Goal: Information Seeking & Learning: Learn about a topic

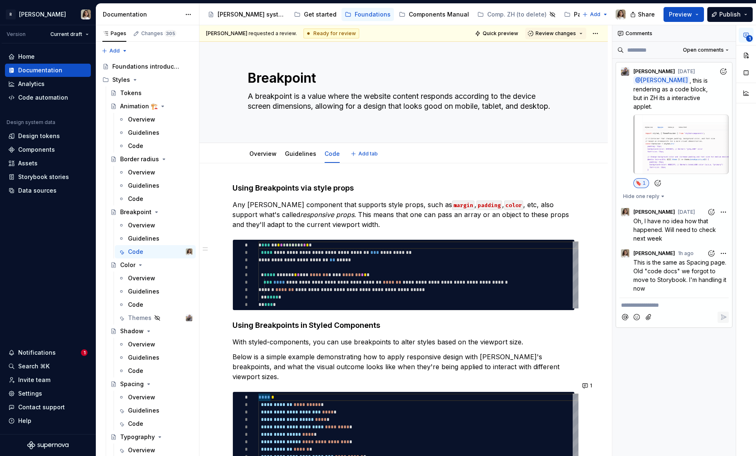
scroll to position [88, 0]
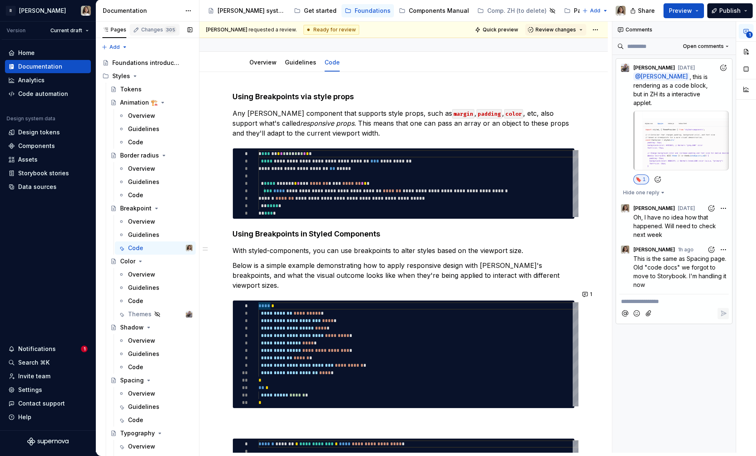
click at [147, 27] on div "Changes 305" at bounding box center [158, 29] width 35 height 7
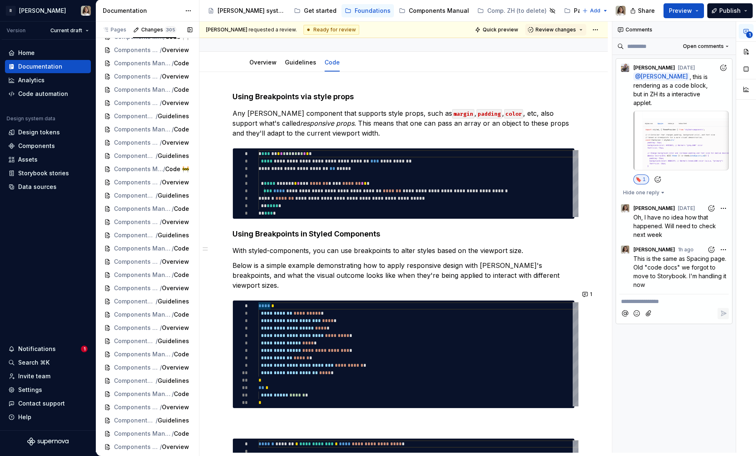
scroll to position [0, 0]
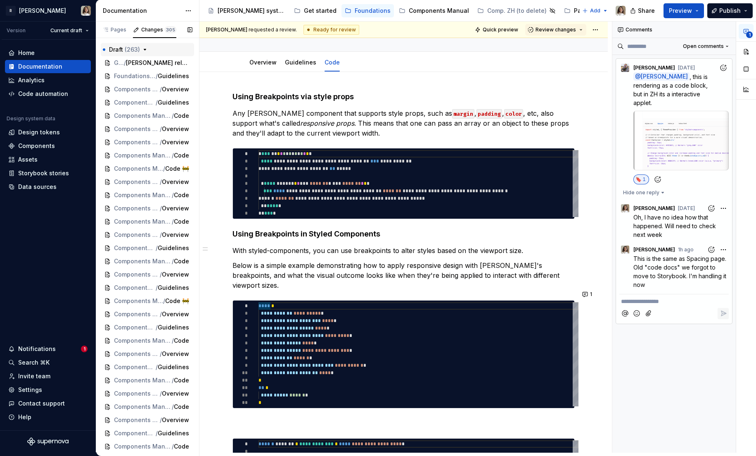
click at [143, 50] on icon "button" at bounding box center [145, 49] width 7 height 7
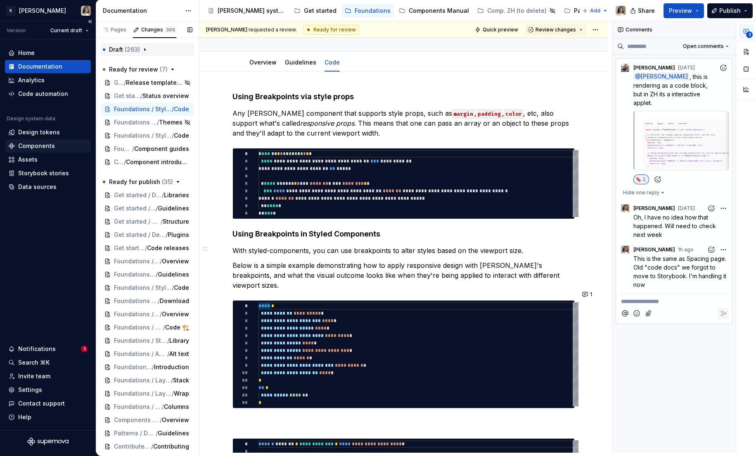
click at [36, 142] on div "Components" at bounding box center [36, 146] width 37 height 8
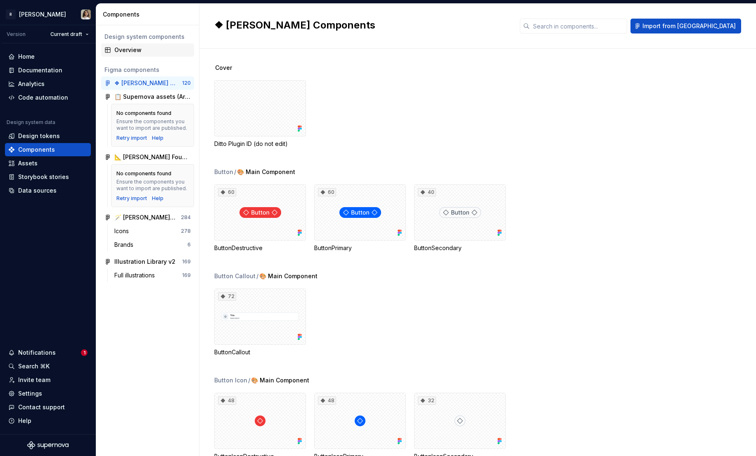
click at [128, 52] on div "Overview" at bounding box center [152, 50] width 76 height 8
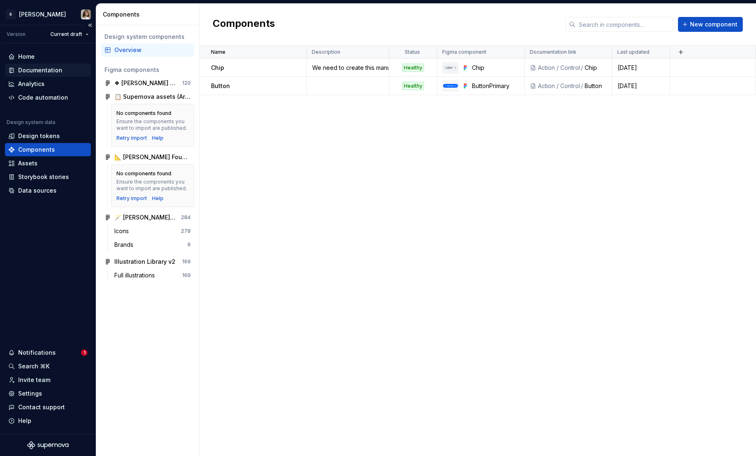
click at [33, 70] on div "Documentation" at bounding box center [40, 70] width 44 height 8
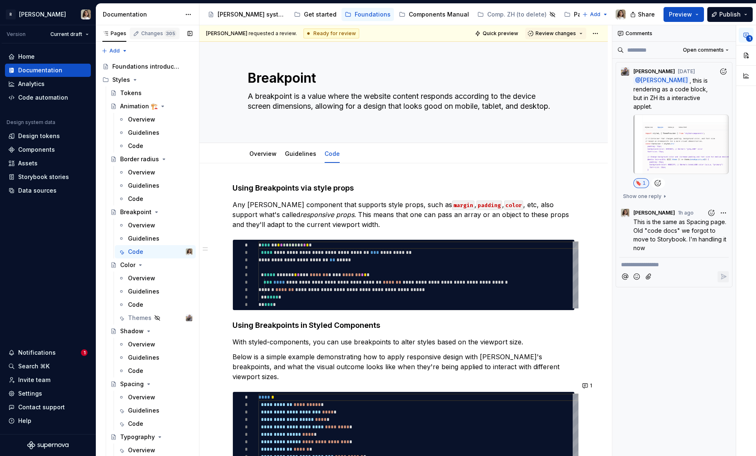
click at [145, 27] on button "Changes 305" at bounding box center [155, 33] width 50 height 17
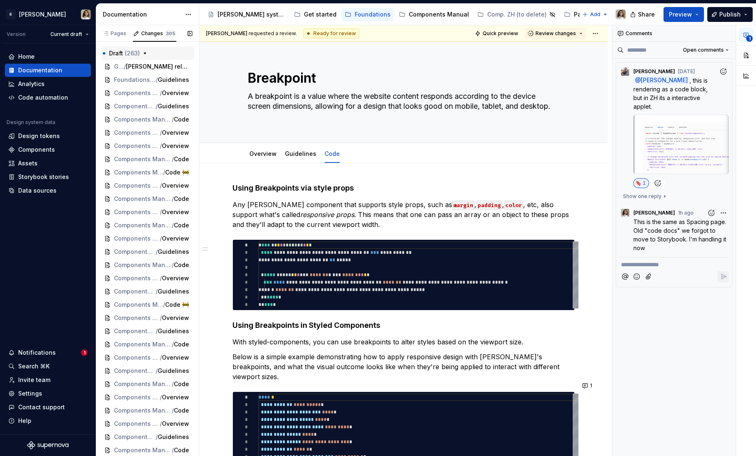
click at [145, 48] on button "Draft ( 263 )" at bounding box center [147, 53] width 93 height 13
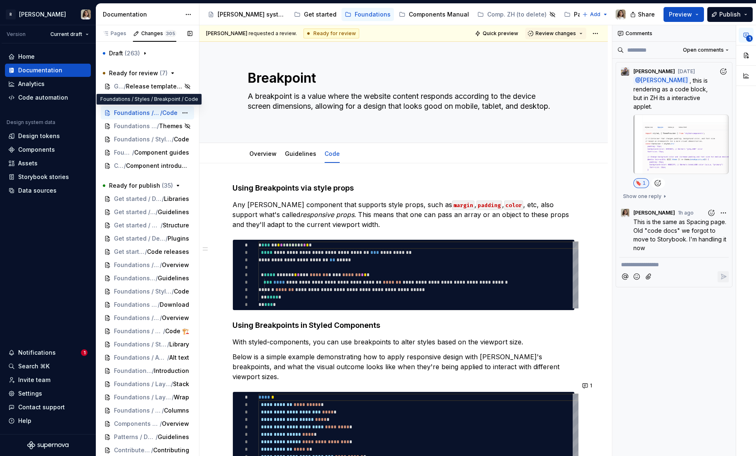
click at [128, 114] on span "Foundations / Styles / Breakpoint" at bounding box center [137, 113] width 46 height 8
click at [261, 159] on div "Overview" at bounding box center [263, 153] width 34 height 13
click at [266, 155] on link "Overview" at bounding box center [262, 153] width 27 height 7
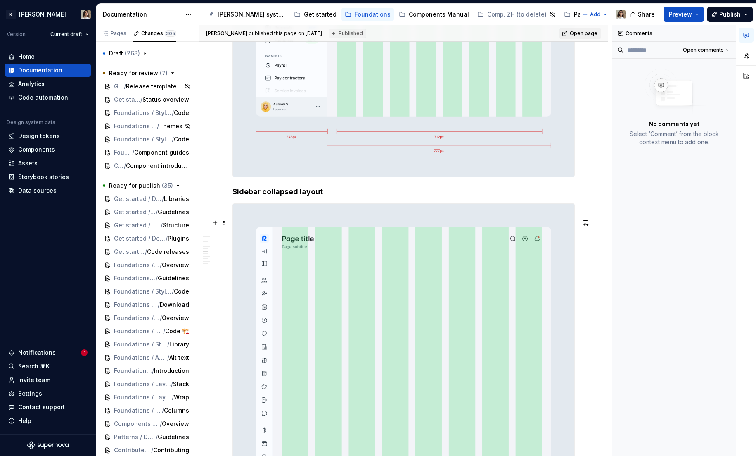
scroll to position [1696, 0]
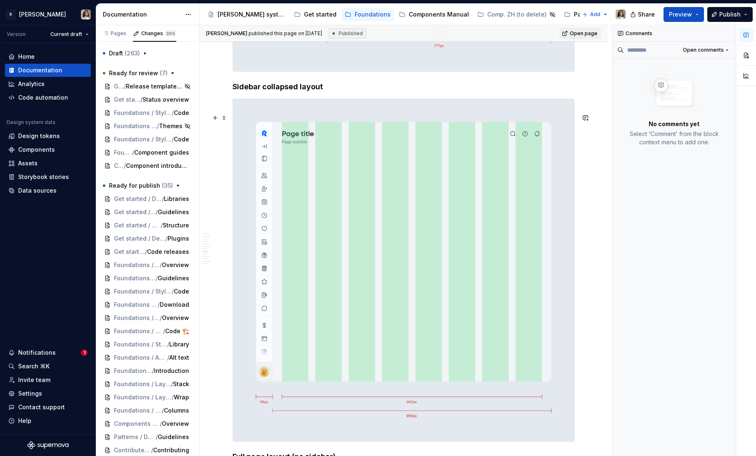
click at [385, 136] on img at bounding box center [404, 270] width 342 height 343
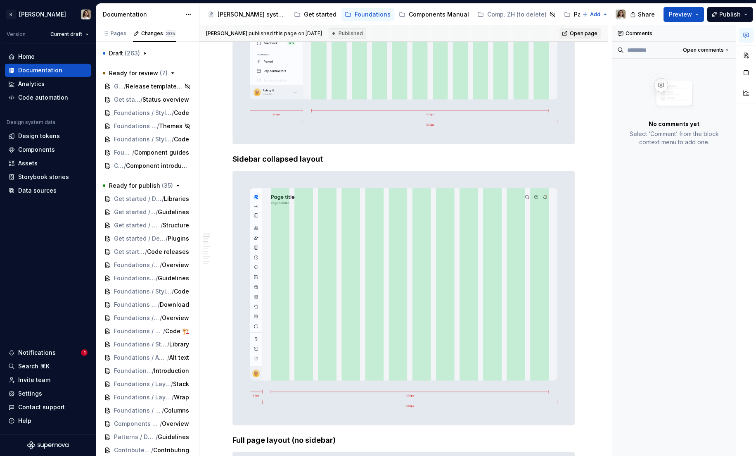
scroll to position [0, 0]
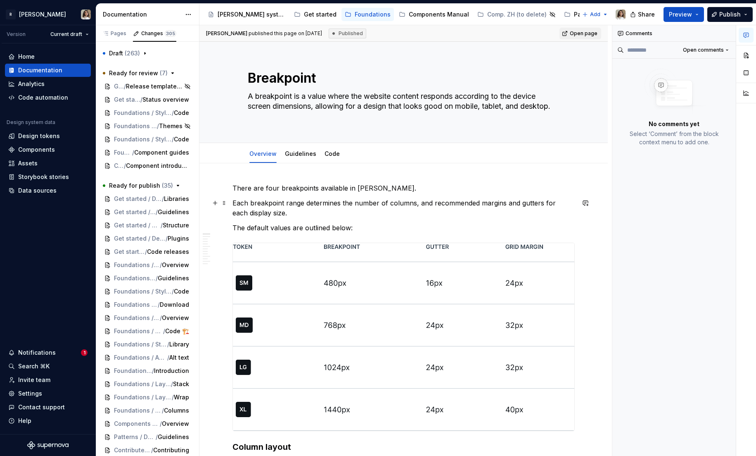
click at [299, 202] on p "Each breakpoint range determines the number of columns, and recommended margins…" at bounding box center [404, 208] width 342 height 20
click at [303, 156] on link "Guidelines" at bounding box center [300, 153] width 31 height 7
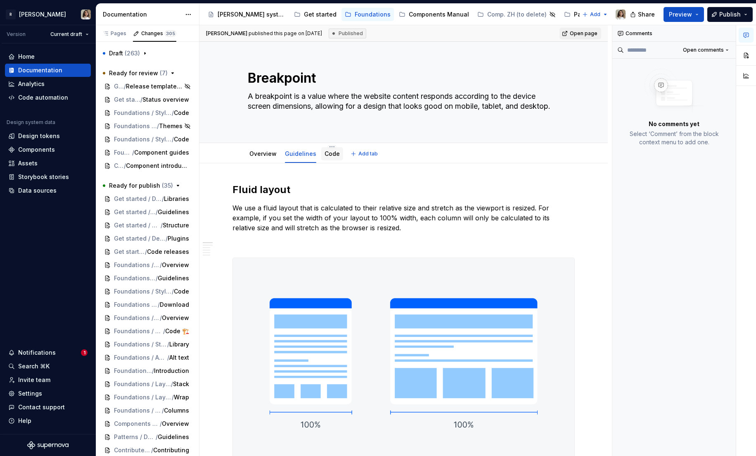
click at [332, 154] on link "Code" at bounding box center [332, 153] width 15 height 7
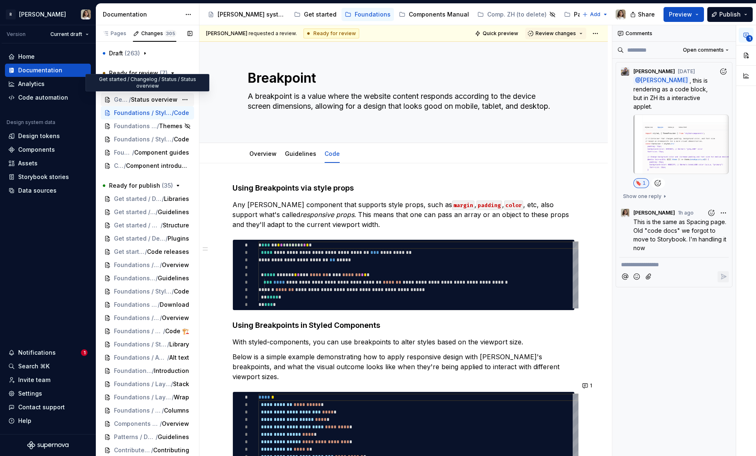
click at [123, 97] on span "Get started / Changelog / Status" at bounding box center [121, 99] width 15 height 8
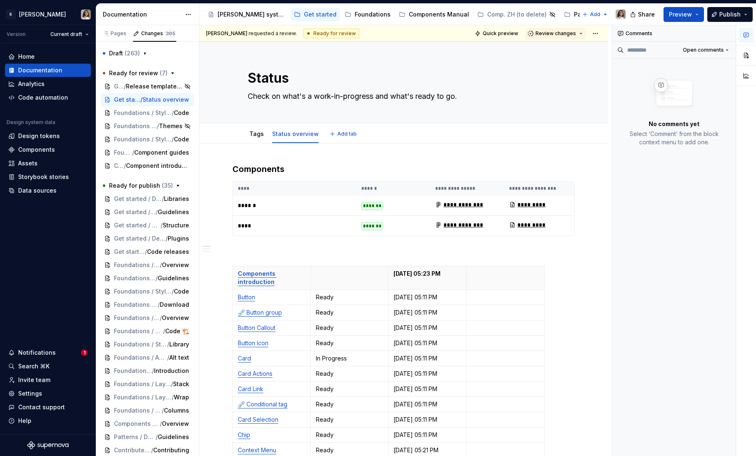
type textarea "*"
click at [590, 168] on button "button" at bounding box center [586, 169] width 12 height 12
click at [589, 265] on button "button" at bounding box center [586, 269] width 12 height 12
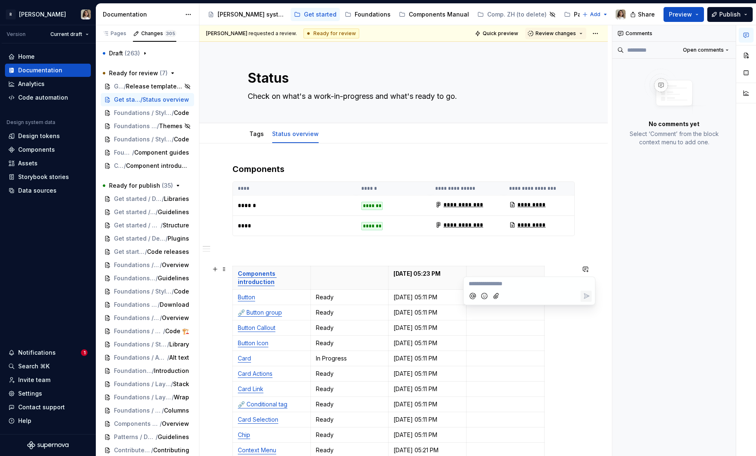
click at [268, 248] on p at bounding box center [404, 251] width 342 height 10
click at [429, 188] on th "******" at bounding box center [393, 189] width 74 height 14
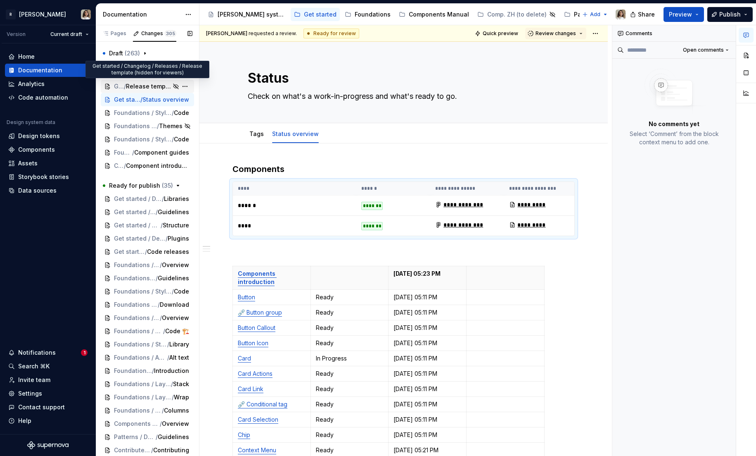
click at [132, 86] on span "Release template (hidden for viewers)" at bounding box center [148, 86] width 45 height 8
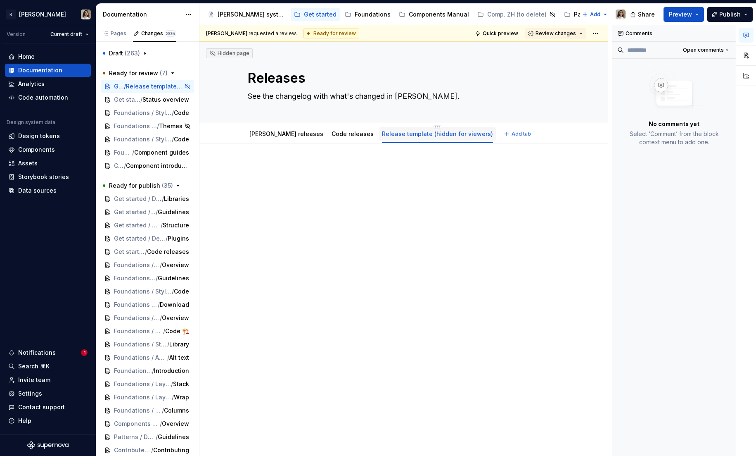
click at [399, 135] on link "Release template (hidden for viewers)" at bounding box center [437, 133] width 111 height 7
click at [402, 126] on html "R [PERSON_NAME] Version Current draft Home Documentation Analytics Code automat…" at bounding box center [378, 228] width 756 height 456
click at [423, 180] on div "Make tab private" at bounding box center [441, 182] width 54 height 8
click at [403, 125] on html "R [PERSON_NAME] Version Current draft Home Documentation Analytics Code automat…" at bounding box center [378, 228] width 756 height 456
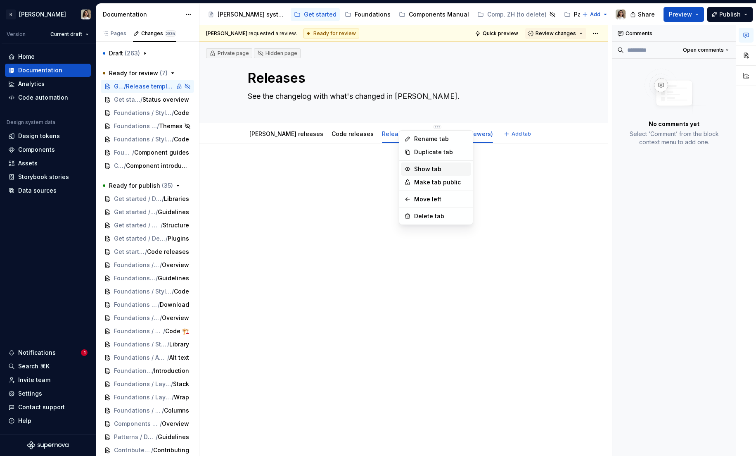
click at [426, 168] on div "Show tab" at bounding box center [441, 169] width 54 height 8
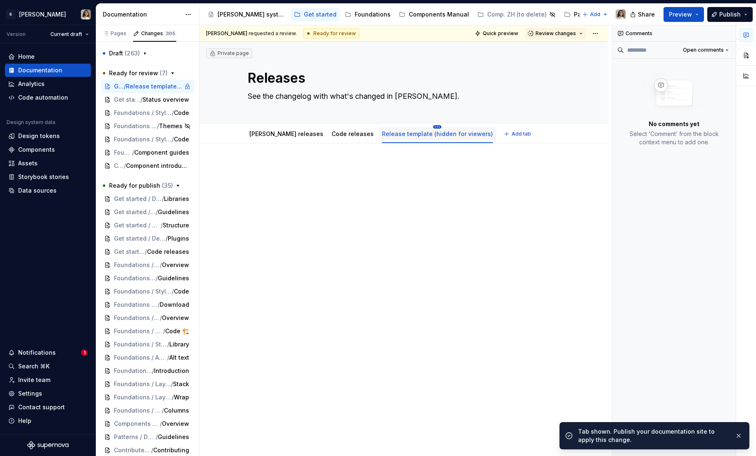
click at [401, 126] on html "R [PERSON_NAME] Version Current draft Home Documentation Analytics Code automat…" at bounding box center [378, 228] width 756 height 456
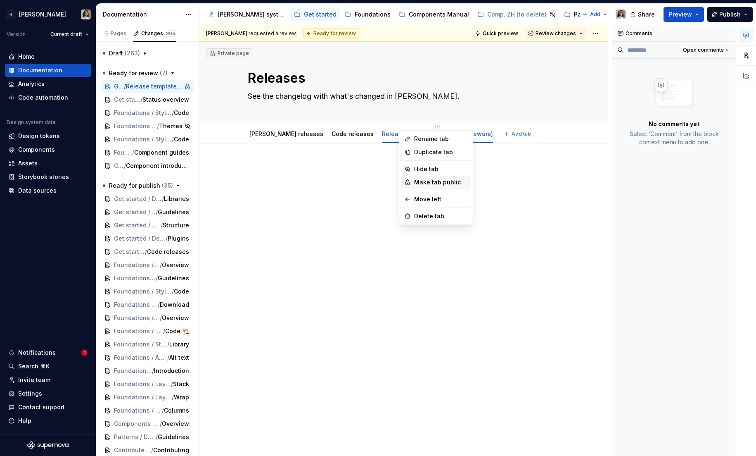
click at [424, 182] on div "Make tab public" at bounding box center [441, 182] width 54 height 8
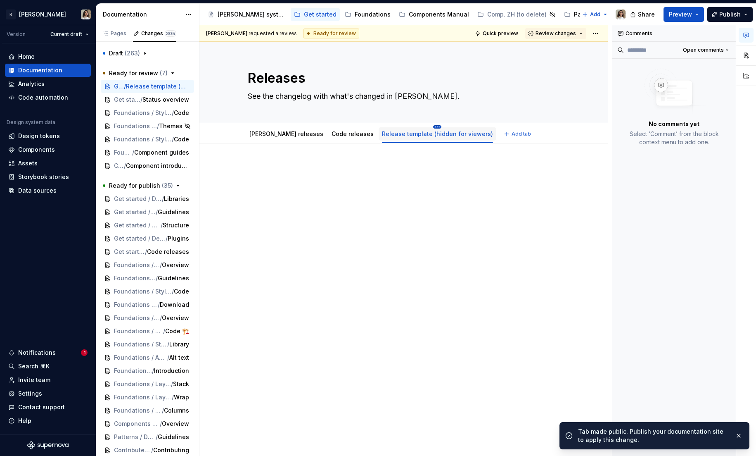
click at [404, 125] on html "R [PERSON_NAME] Version Current draft Home Documentation Analytics Code automat…" at bounding box center [378, 228] width 756 height 456
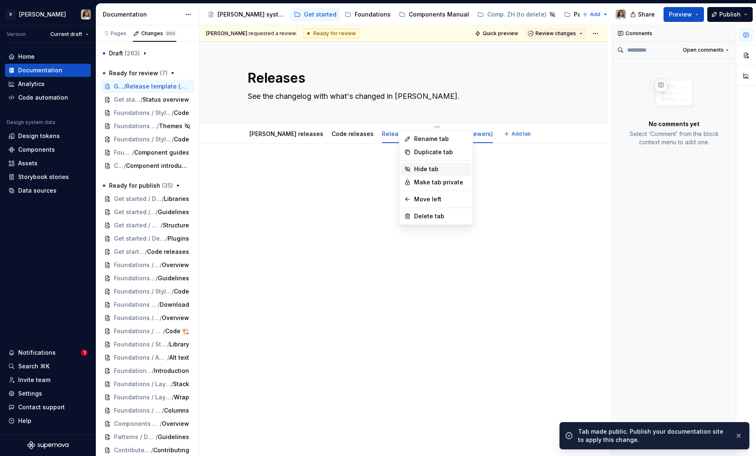
click at [418, 172] on div "Hide tab" at bounding box center [441, 169] width 54 height 8
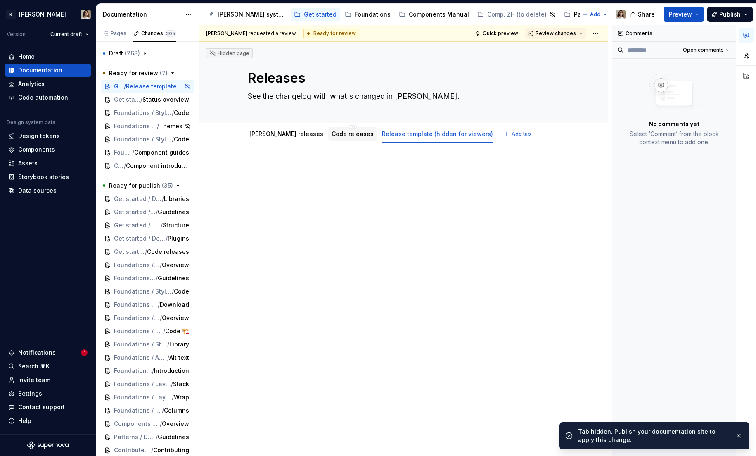
click at [332, 137] on link "Code releases" at bounding box center [353, 133] width 42 height 7
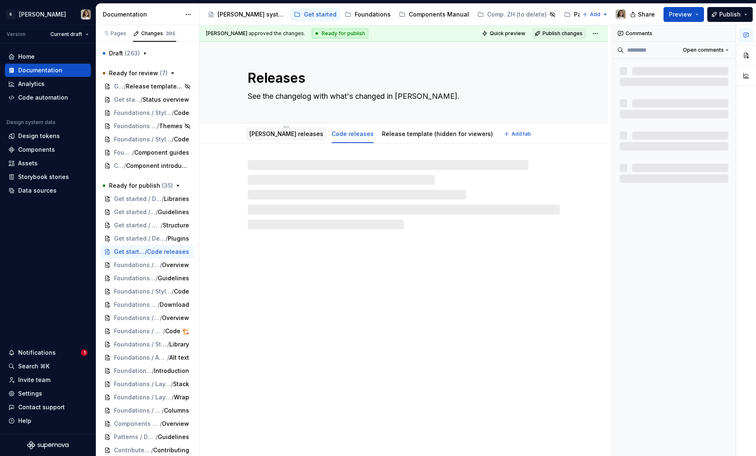
click at [278, 134] on link "[PERSON_NAME] releases" at bounding box center [286, 133] width 74 height 7
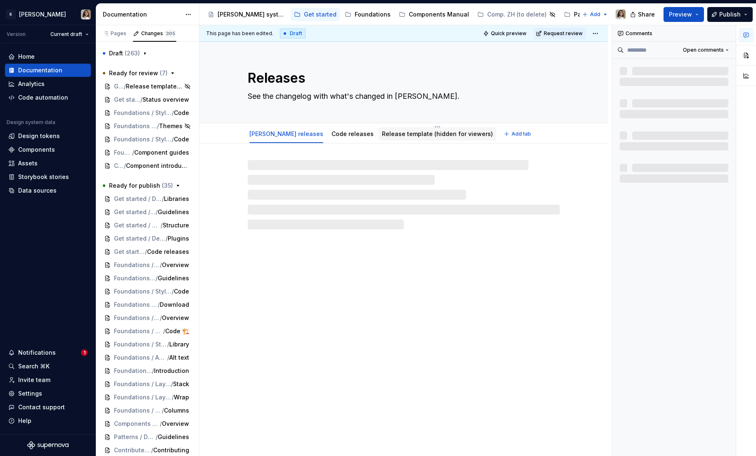
click at [382, 135] on link "Release template (hidden for viewers)" at bounding box center [437, 133] width 111 height 7
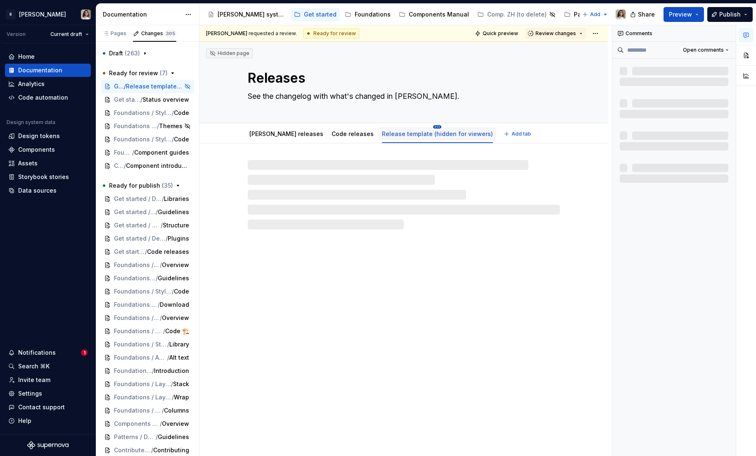
click at [402, 126] on html "R [PERSON_NAME] Version Current draft Home Documentation Analytics Code automat…" at bounding box center [378, 228] width 756 height 456
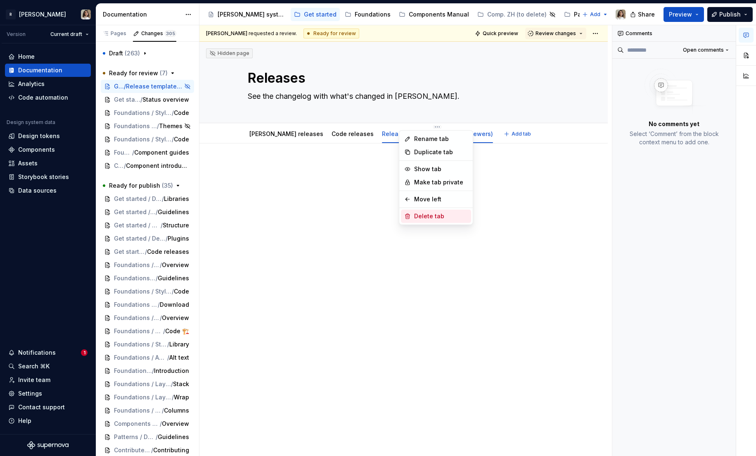
click at [425, 216] on div "Delete tab" at bounding box center [441, 216] width 54 height 8
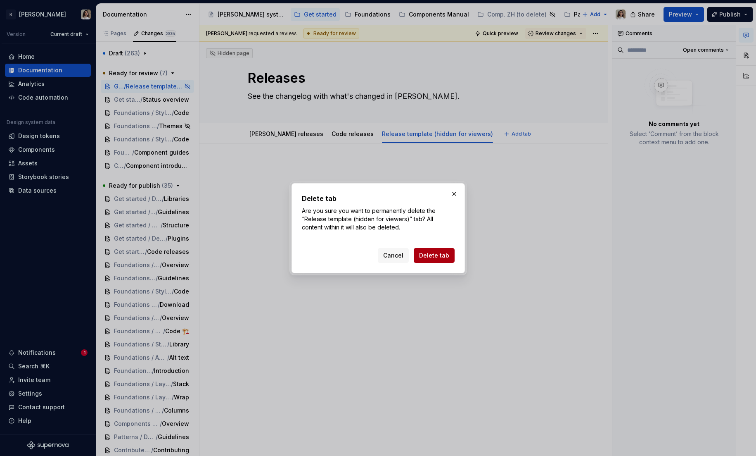
click at [427, 257] on span "Delete tab" at bounding box center [434, 255] width 30 height 8
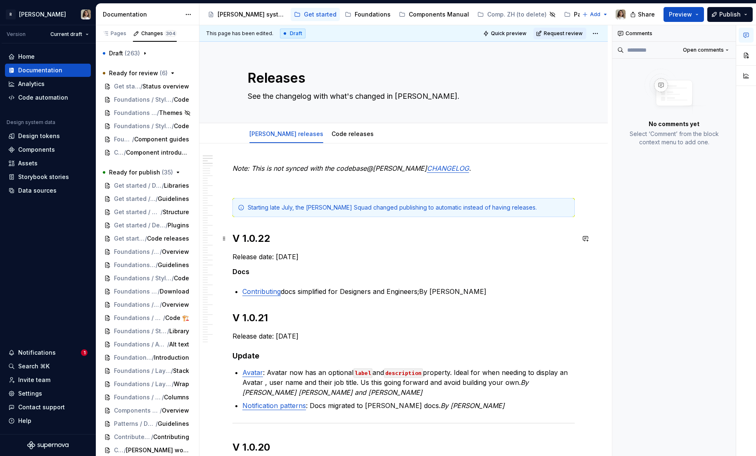
click at [238, 239] on h2 "V 1.0.22" at bounding box center [404, 238] width 342 height 13
click at [234, 239] on h2 "V 1.0.22" at bounding box center [404, 238] width 342 height 13
click at [294, 209] on div "Starting late July, the [PERSON_NAME] Squad changed publishing to automatic ins…" at bounding box center [409, 207] width 322 height 8
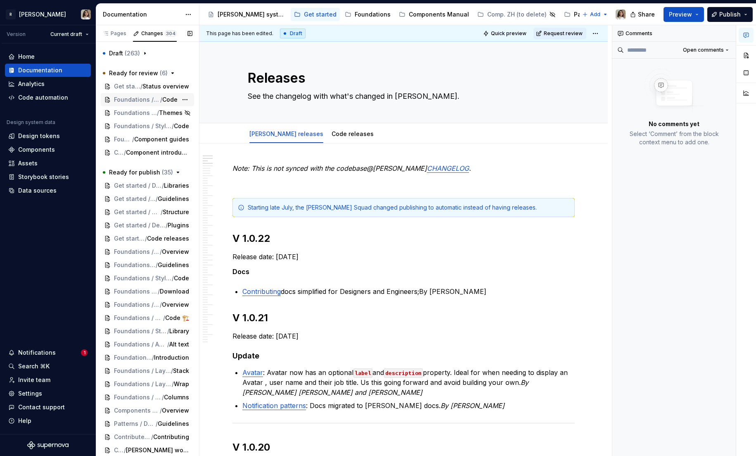
click at [131, 99] on span "Foundations / Styles / Breakpoint" at bounding box center [137, 99] width 46 height 8
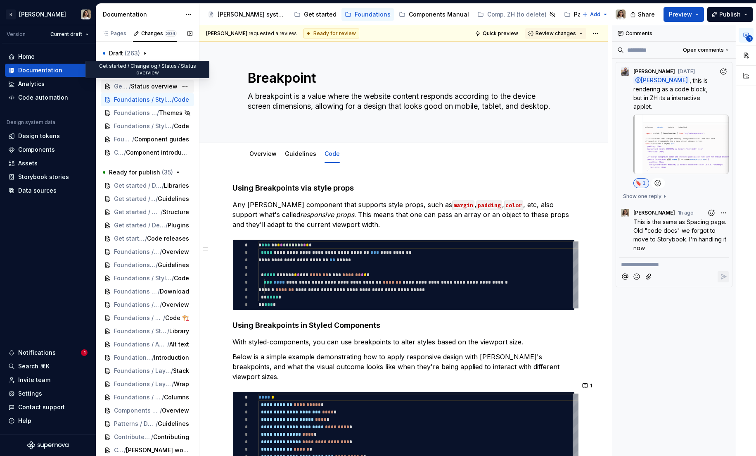
click at [126, 88] on span "Get started / Changelog / Status" at bounding box center [121, 86] width 15 height 8
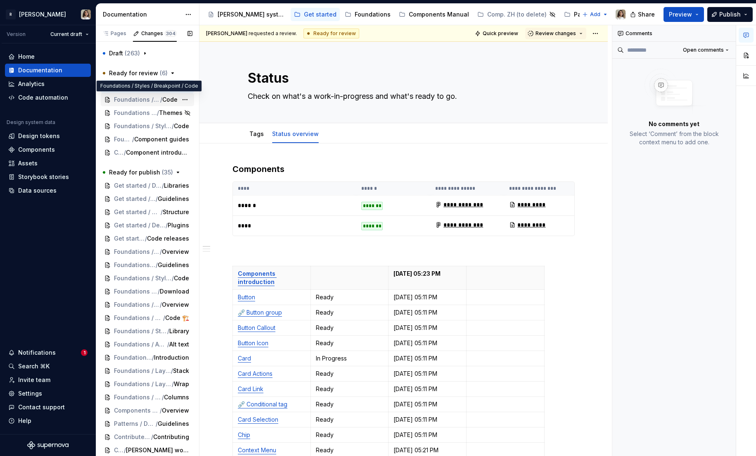
click at [132, 103] on span "Foundations / Styles / Breakpoint" at bounding box center [137, 99] width 46 height 8
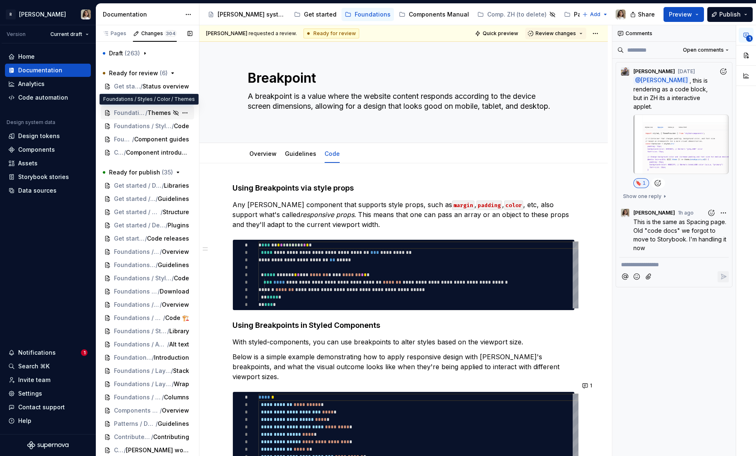
click at [126, 114] on span "Foundations / Styles / Color" at bounding box center [129, 113] width 31 height 8
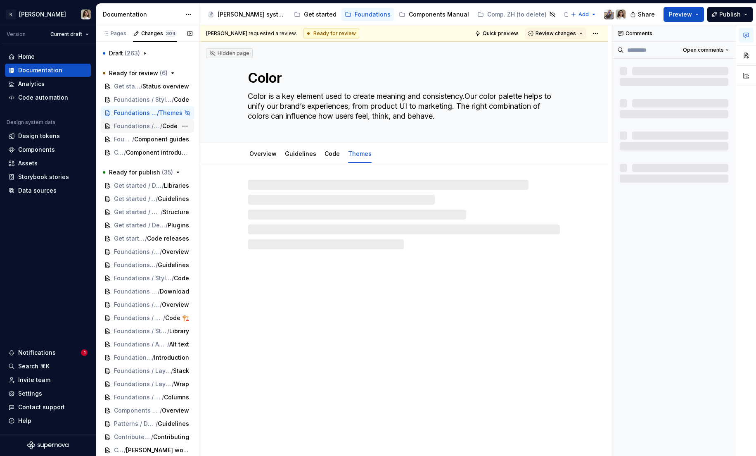
click at [125, 127] on span "Foundations / Styles / Spacing" at bounding box center [137, 126] width 46 height 8
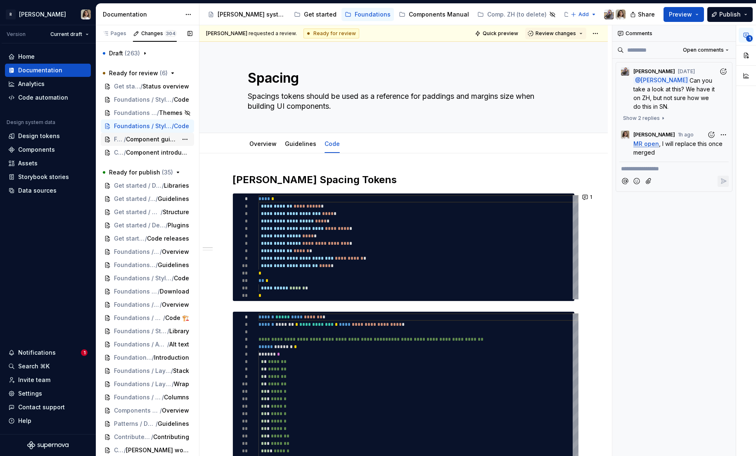
click at [124, 140] on span "/" at bounding box center [125, 139] width 2 height 8
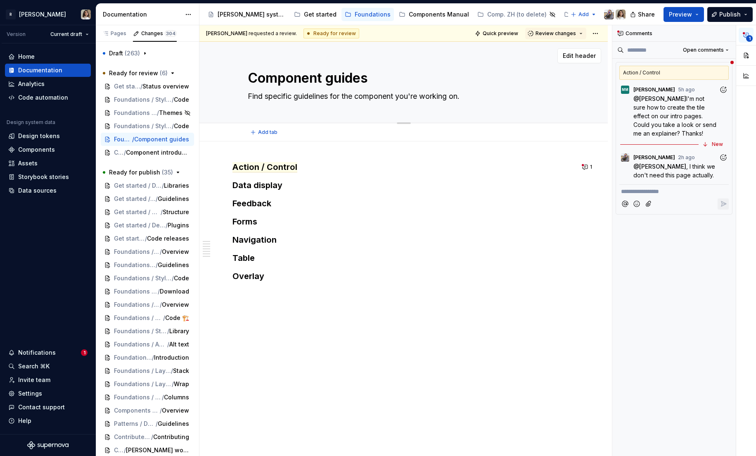
click at [323, 78] on textarea "Component guides" at bounding box center [402, 78] width 312 height 20
type textarea "*"
click at [601, 32] on html "R [PERSON_NAME] Version Current draft Home Documentation Analytics Code automat…" at bounding box center [378, 228] width 756 height 456
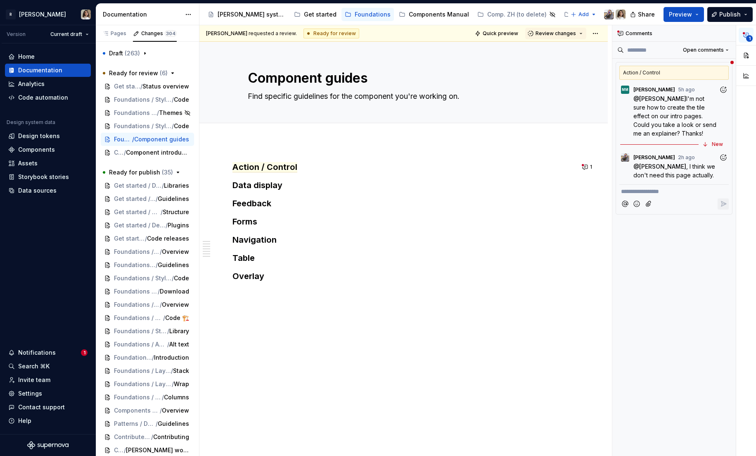
type textarea "*"
click at [591, 161] on button "1" at bounding box center [588, 167] width 16 height 12
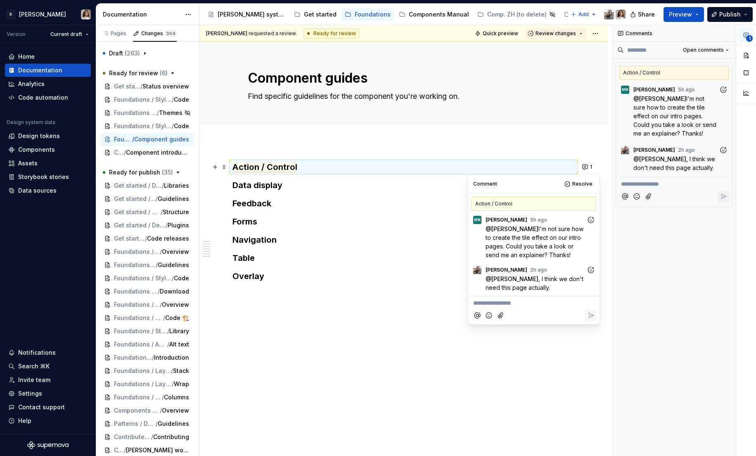
click at [494, 301] on p "**********" at bounding box center [533, 303] width 121 height 9
click at [594, 313] on icon "Reply" at bounding box center [591, 315] width 8 height 8
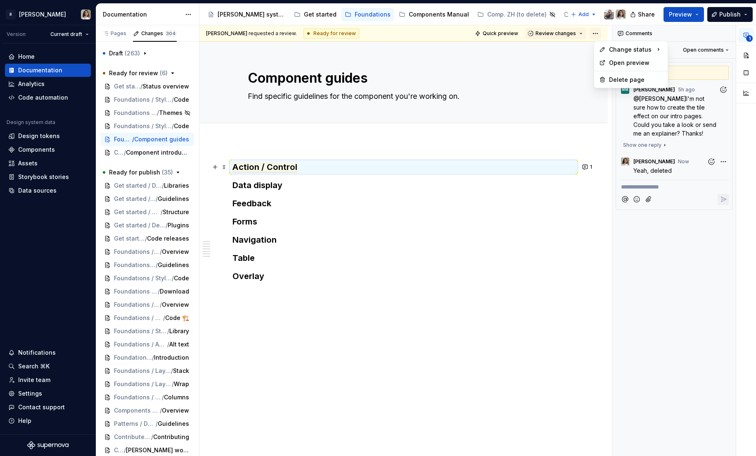
click at [601, 31] on html "R [PERSON_NAME] Version Current draft Home Documentation Analytics Code automat…" at bounding box center [378, 228] width 756 height 456
click at [609, 81] on div "Delete page" at bounding box center [631, 79] width 70 height 13
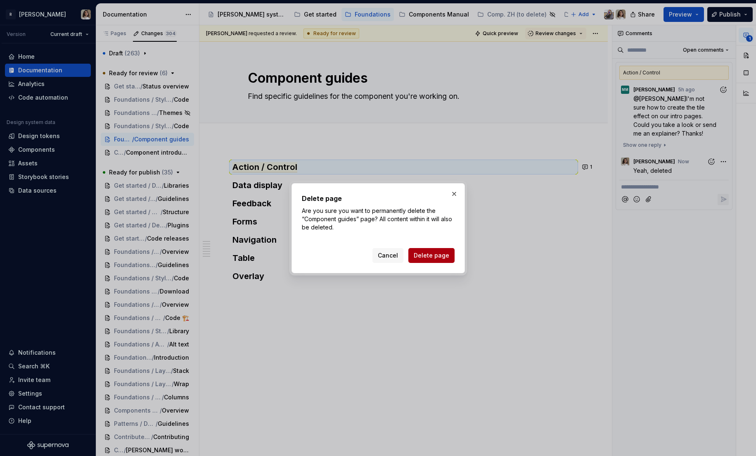
click at [432, 253] on span "Delete page" at bounding box center [432, 255] width 36 height 8
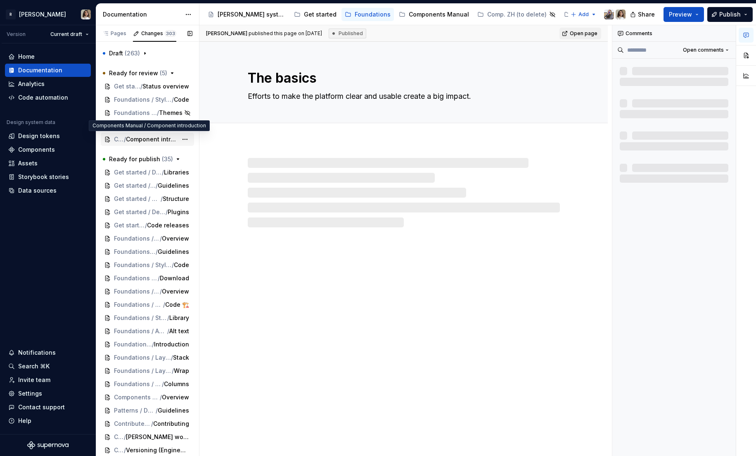
click at [126, 139] on span "/" at bounding box center [125, 139] width 2 height 8
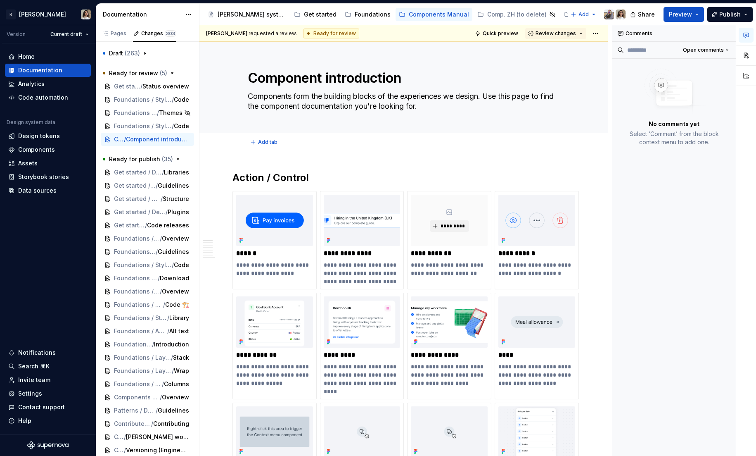
type textarea "*"
click at [591, 177] on button "button" at bounding box center [586, 178] width 12 height 12
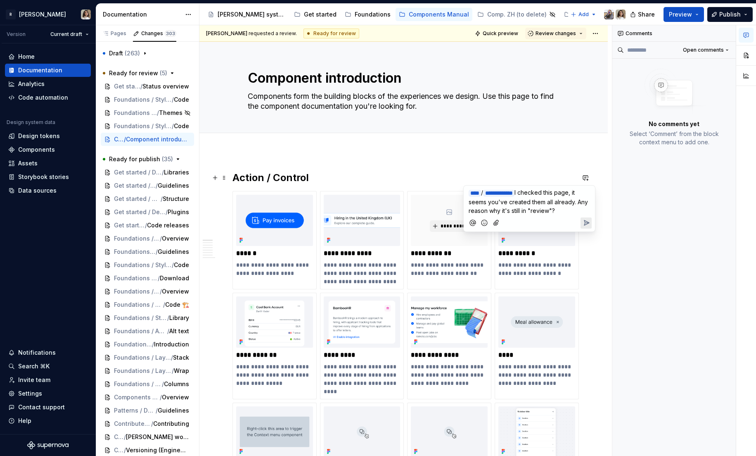
click at [584, 227] on icon "Send" at bounding box center [586, 222] width 8 height 8
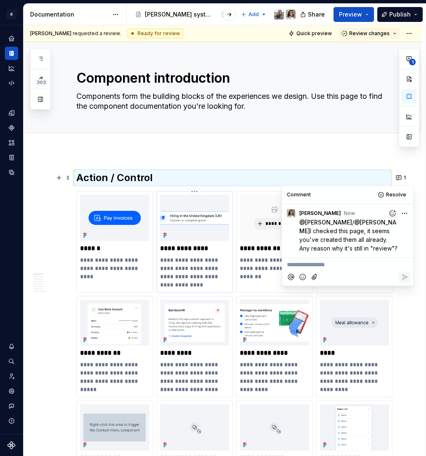
click at [228, 192] on div "**********" at bounding box center [195, 242] width 77 height 102
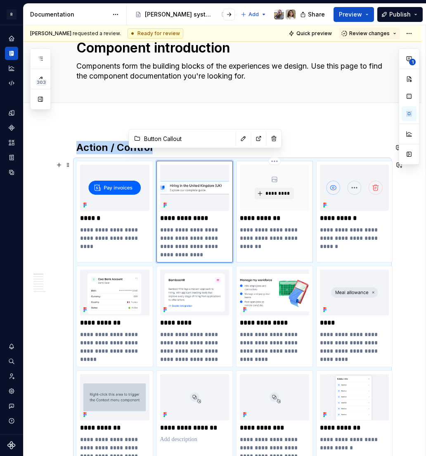
scroll to position [45, 0]
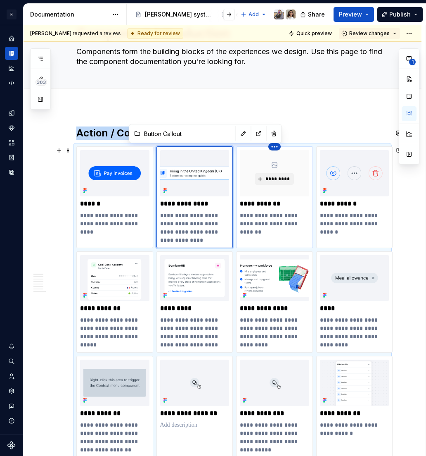
type textarea "*"
type input "Button Group"
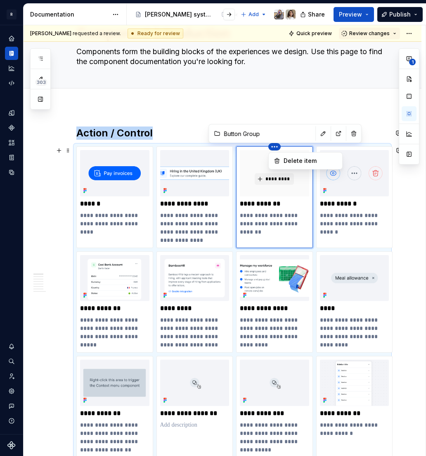
click at [345, 152] on html "R [PERSON_NAME] Design system data Documentation Accessibility guide for tree P…" at bounding box center [213, 228] width 426 height 456
drag, startPoint x: 282, startPoint y: 148, endPoint x: 314, endPoint y: 151, distance: 32.3
click at [314, 151] on html "R [PERSON_NAME] Design system data Documentation Accessibility guide for tree P…" at bounding box center [213, 228] width 426 height 456
type textarea "*"
type input "Button Icon"
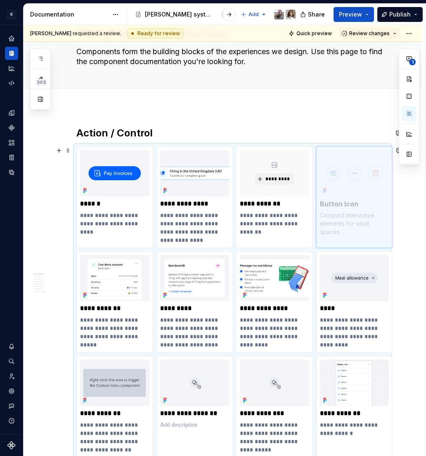
drag, startPoint x: 353, startPoint y: 192, endPoint x: 339, endPoint y: 193, distance: 14.5
click at [339, 193] on body "R [PERSON_NAME] Design system data Documentation Accessibility guide for tree P…" at bounding box center [213, 228] width 426 height 456
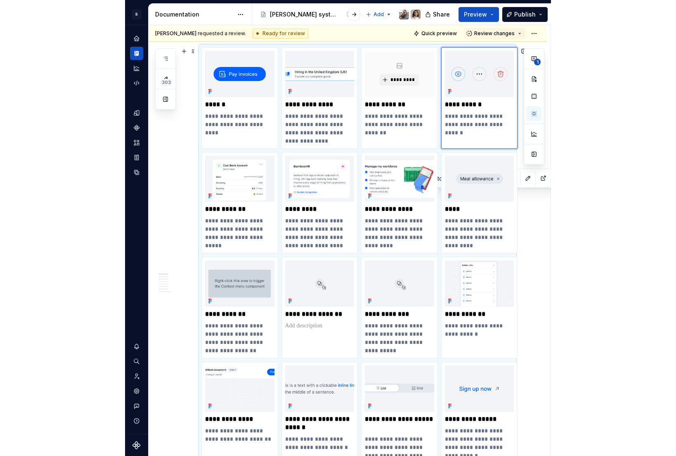
scroll to position [0, 0]
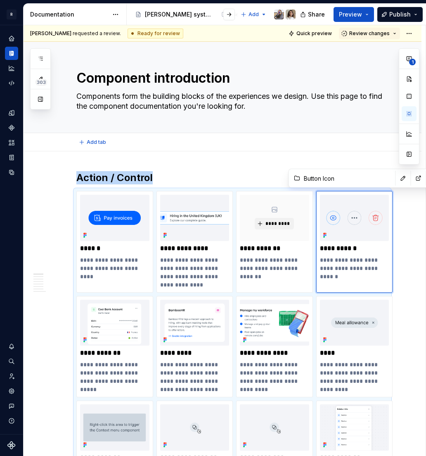
click at [380, 147] on div "Add tab" at bounding box center [232, 142] width 312 height 12
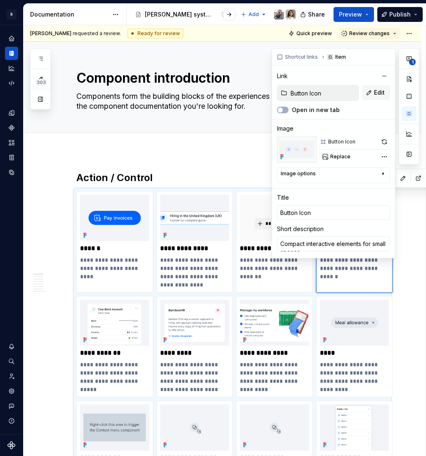
click at [308, 93] on input "Button Icon" at bounding box center [322, 92] width 71 height 15
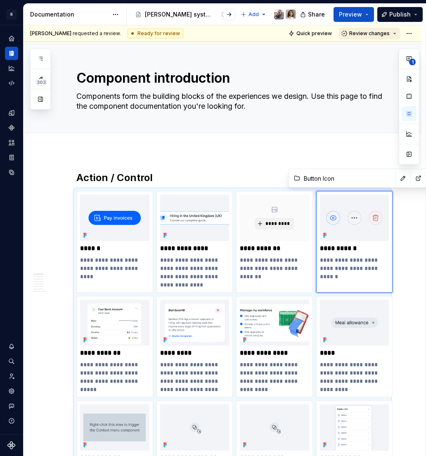
click at [370, 34] on span "Review changes" at bounding box center [369, 33] width 40 height 7
click at [360, 52] on div "Approve" at bounding box center [376, 49] width 72 height 8
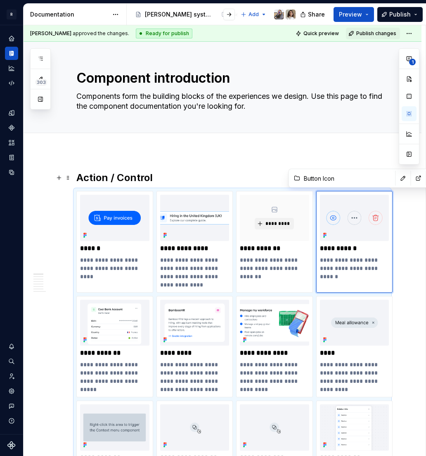
click at [241, 178] on h2 "Action / Control" at bounding box center [232, 177] width 312 height 13
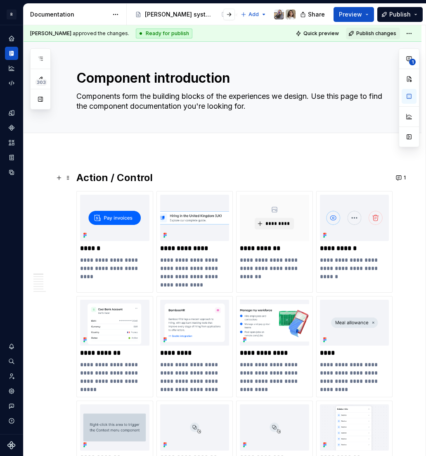
click at [288, 179] on h2 "Action / Control" at bounding box center [232, 177] width 312 height 13
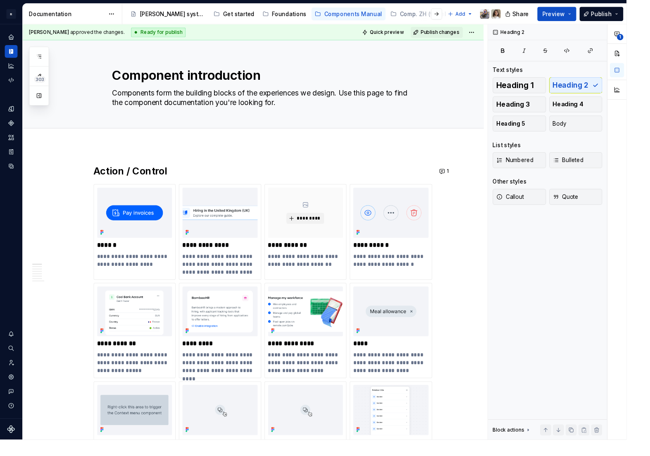
type textarea "*"
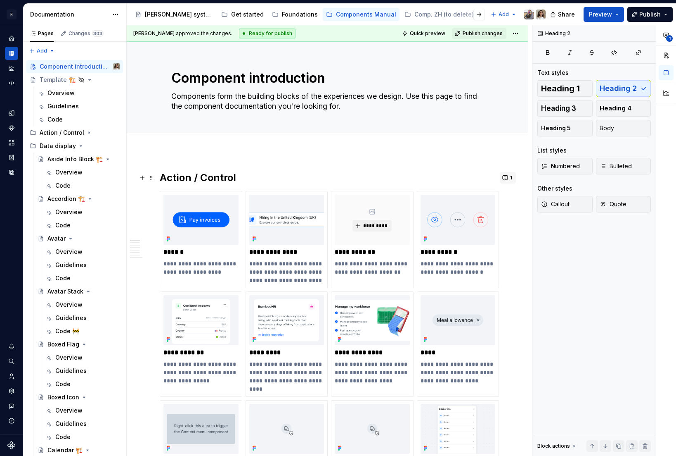
click at [513, 179] on button "1" at bounding box center [508, 178] width 16 height 12
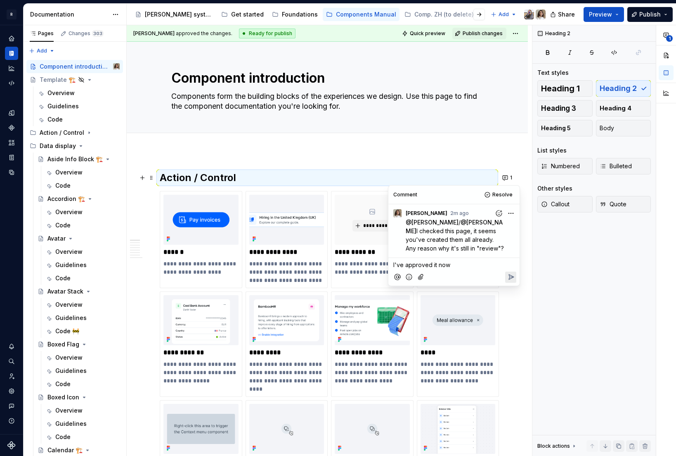
click at [508, 278] on icon "Reply" at bounding box center [511, 277] width 8 height 8
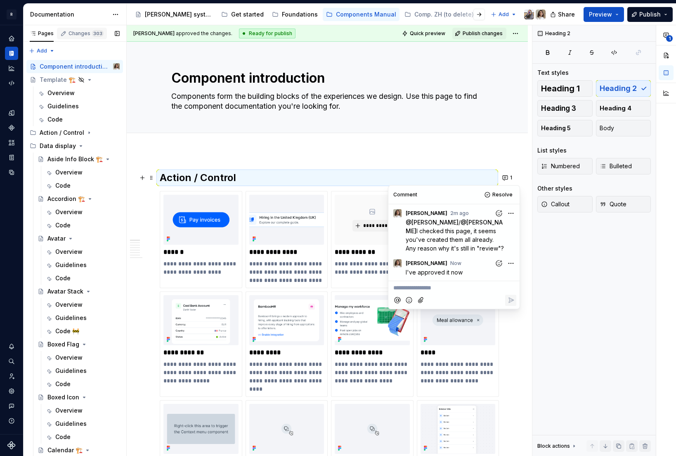
click at [88, 33] on div "Changes 303" at bounding box center [86, 33] width 35 height 7
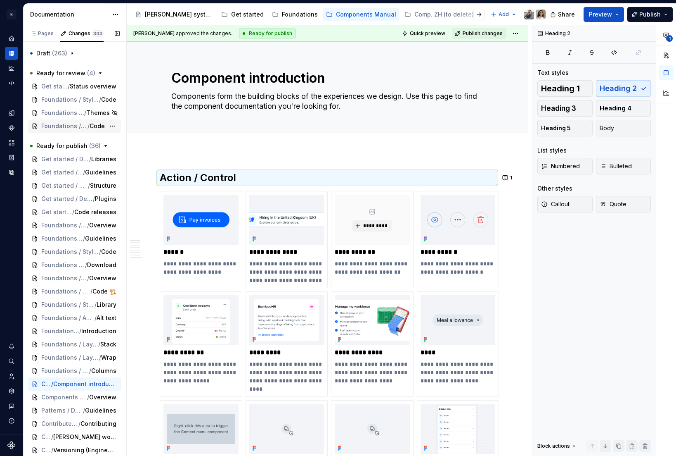
click at [58, 122] on span "Foundations / Styles / Spacing" at bounding box center [64, 126] width 46 height 8
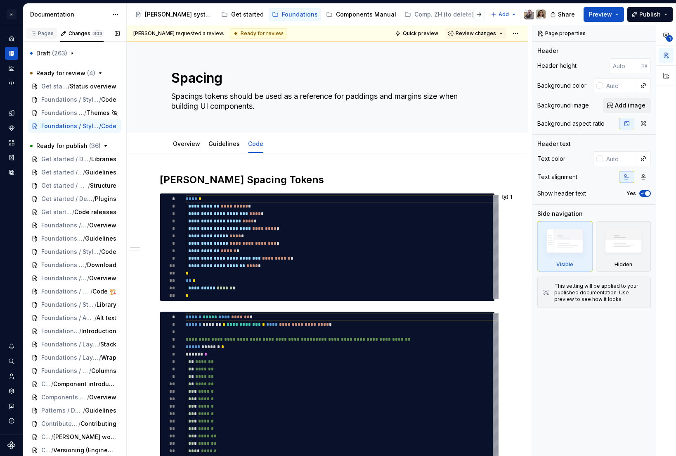
click at [37, 39] on div "Pages" at bounding box center [41, 35] width 31 height 14
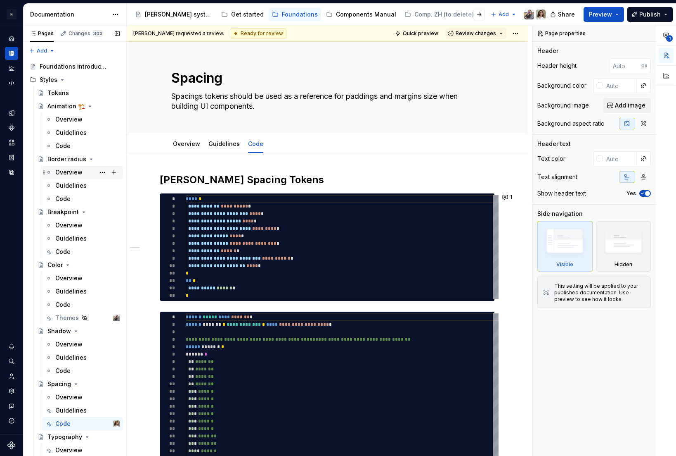
click at [64, 170] on div "Overview" at bounding box center [68, 172] width 27 height 8
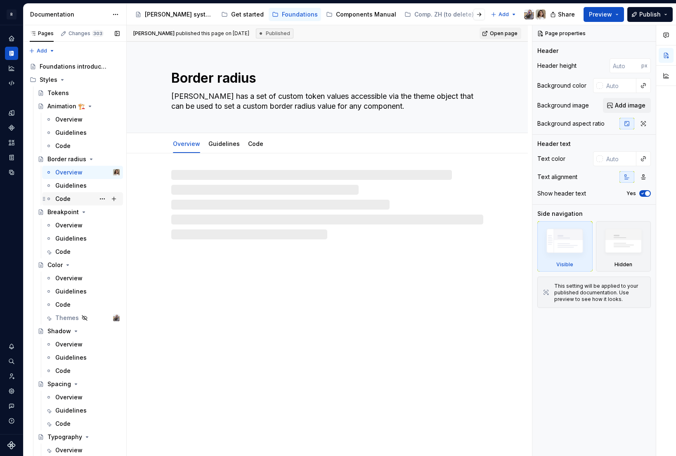
click at [69, 201] on div "Code" at bounding box center [62, 199] width 15 height 8
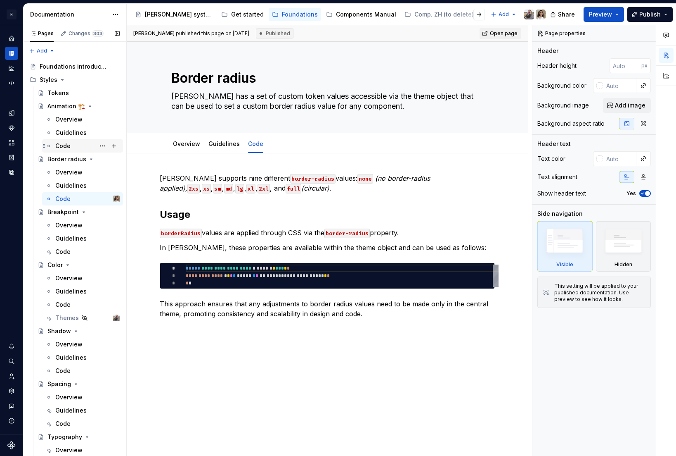
click at [66, 145] on div "Code" at bounding box center [62, 146] width 15 height 8
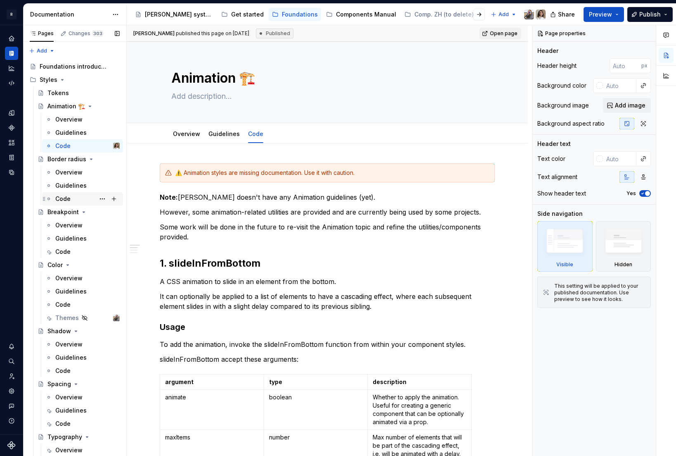
click at [72, 195] on div "Code" at bounding box center [87, 199] width 64 height 12
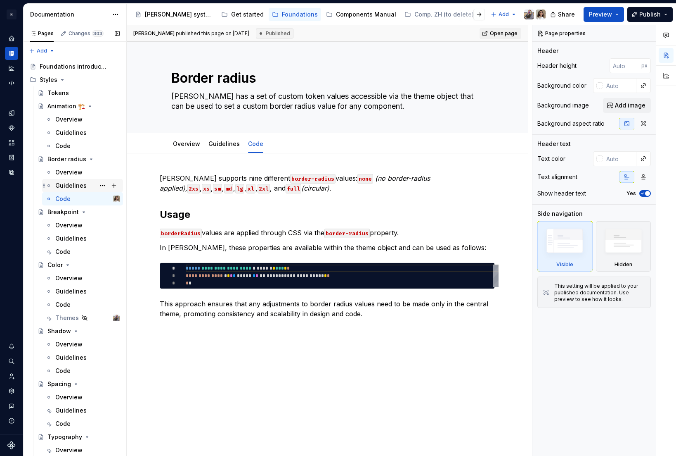
click at [72, 186] on div "Guidelines" at bounding box center [70, 185] width 31 height 8
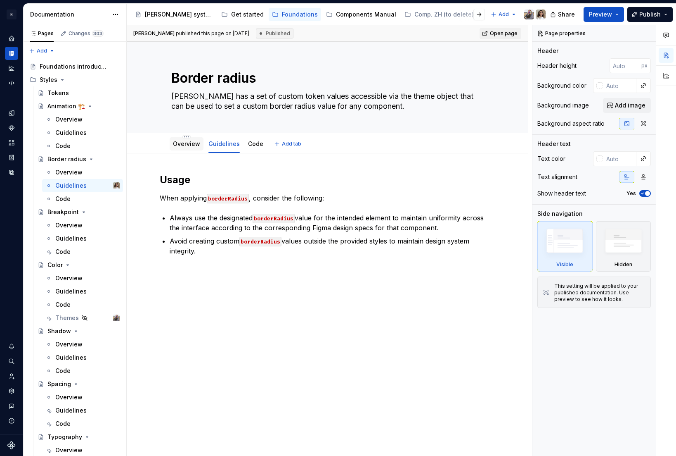
click at [186, 142] on link "Overview" at bounding box center [186, 143] width 27 height 7
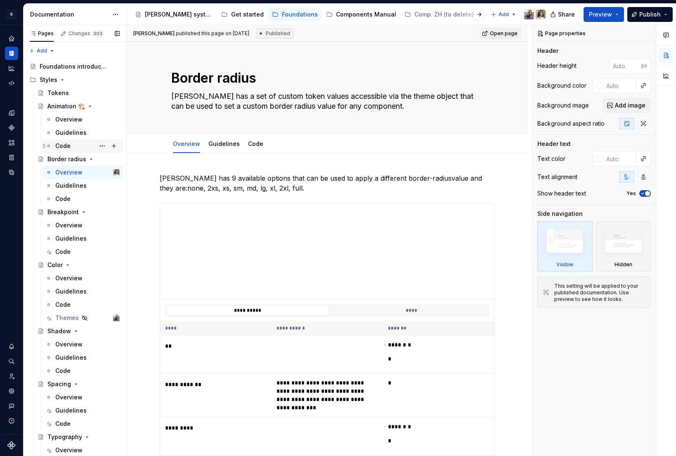
click at [75, 148] on div "Code" at bounding box center [87, 146] width 64 height 12
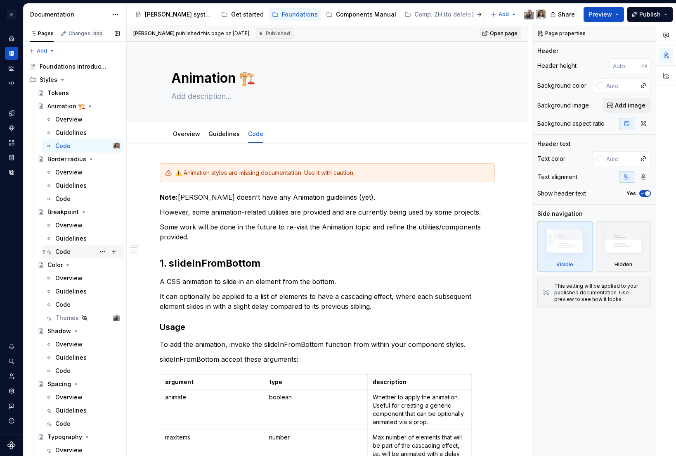
click at [64, 247] on div "Code" at bounding box center [62, 251] width 15 height 8
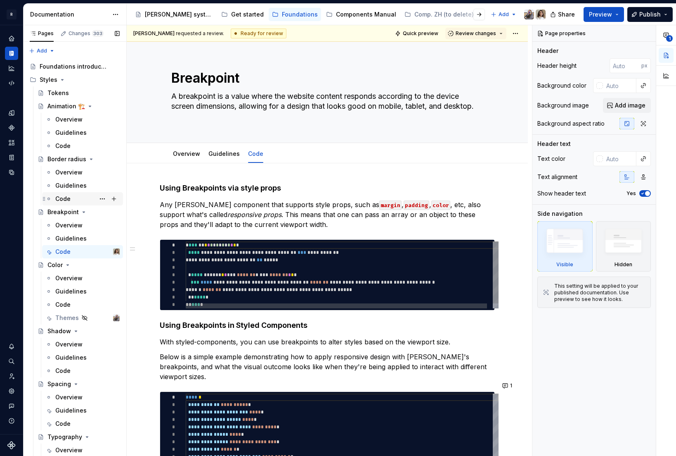
click at [66, 197] on div "Code" at bounding box center [62, 199] width 15 height 8
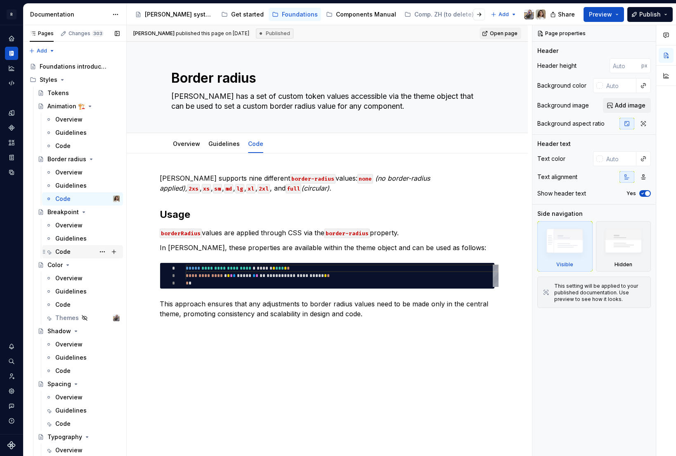
click at [67, 249] on div "Code" at bounding box center [62, 251] width 15 height 8
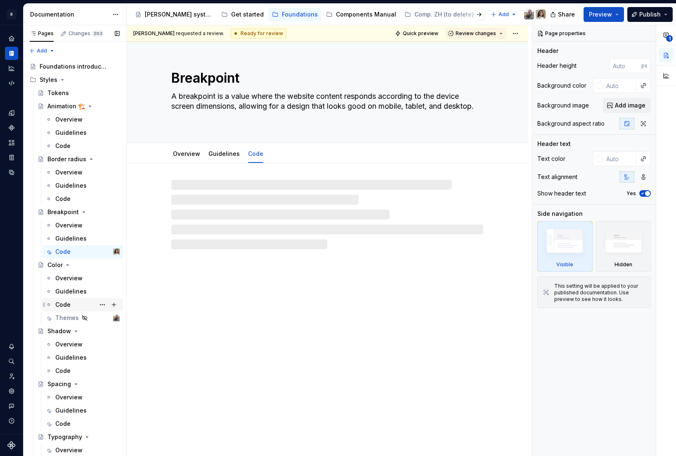
click at [66, 302] on div "Code" at bounding box center [62, 304] width 15 height 8
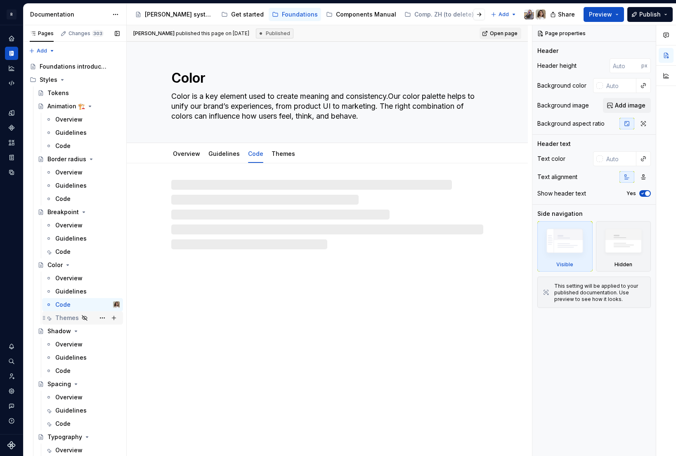
click at [68, 318] on div "Themes" at bounding box center [67, 317] width 24 height 8
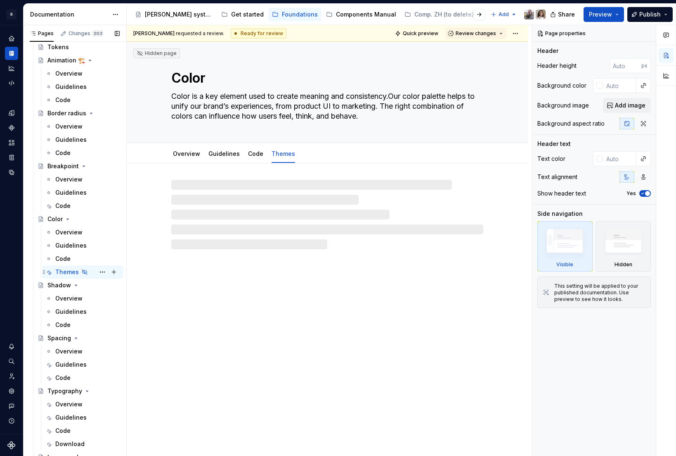
scroll to position [58, 0]
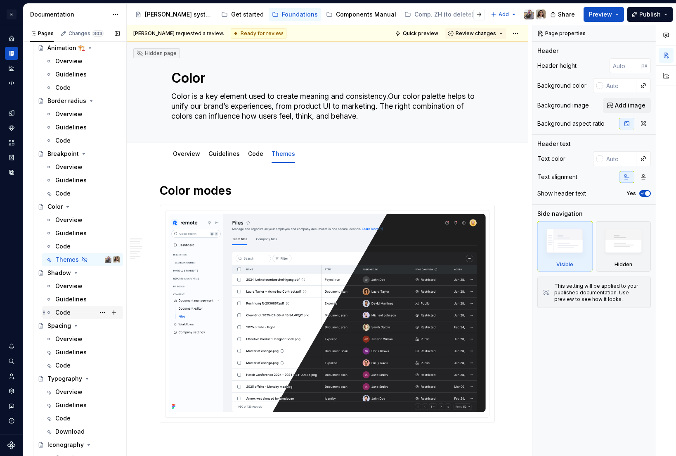
click at [69, 306] on div "Code" at bounding box center [87, 312] width 64 height 12
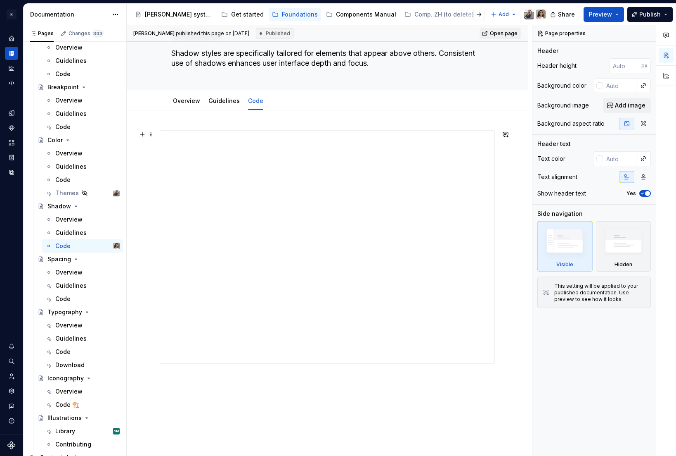
scroll to position [54, 0]
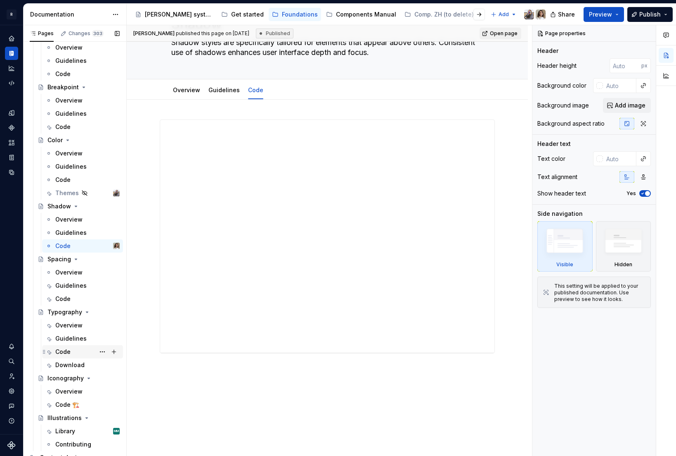
click at [66, 350] on div "Code" at bounding box center [62, 351] width 15 height 8
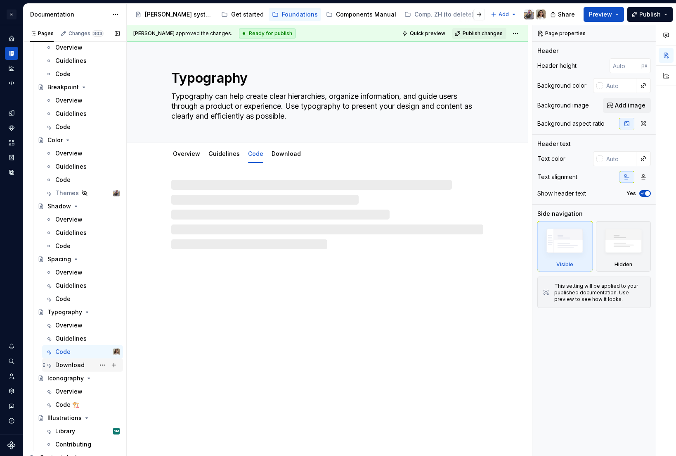
click at [66, 363] on div "Download" at bounding box center [69, 365] width 29 height 8
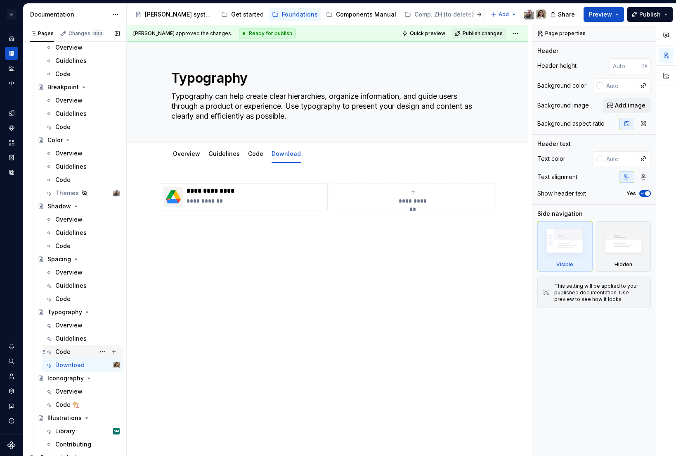
click at [66, 351] on div "Code" at bounding box center [62, 351] width 15 height 8
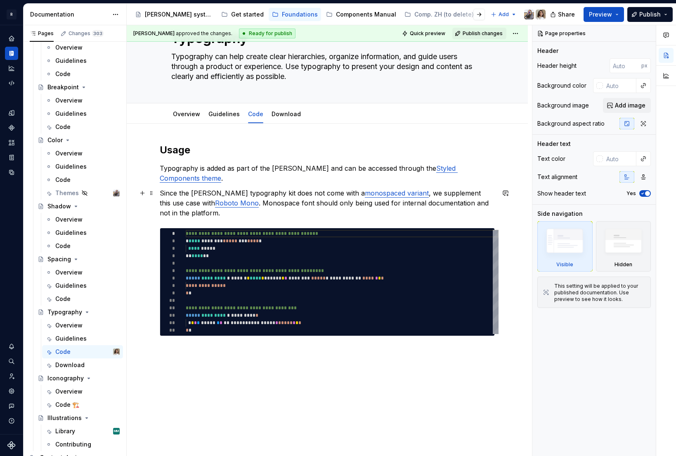
scroll to position [66, 0]
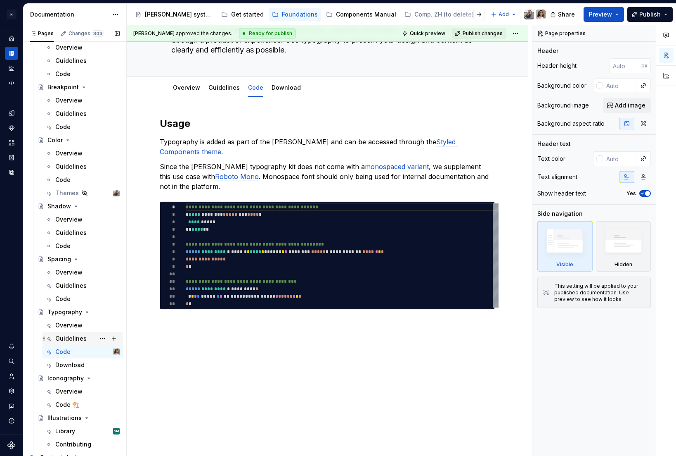
click at [68, 336] on div "Guidelines" at bounding box center [70, 338] width 31 height 8
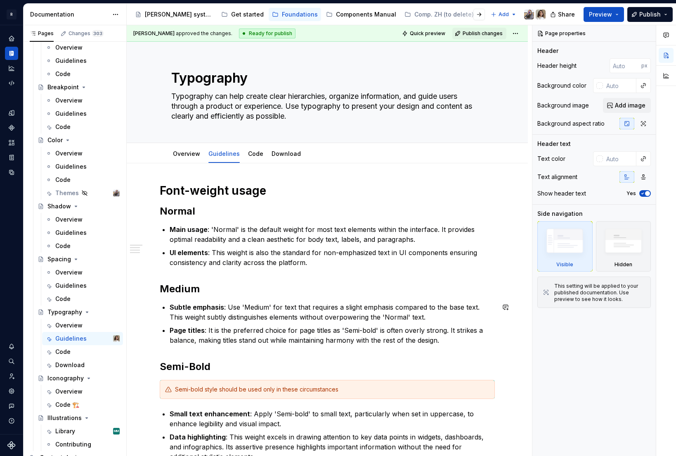
scroll to position [172, 0]
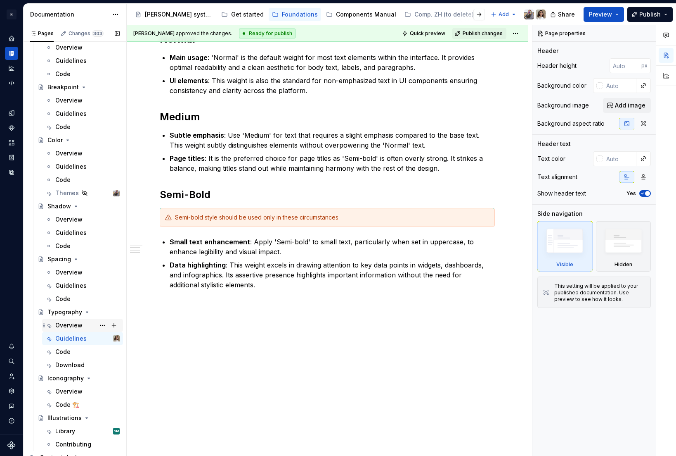
click at [71, 320] on div "Overview" at bounding box center [87, 325] width 64 height 12
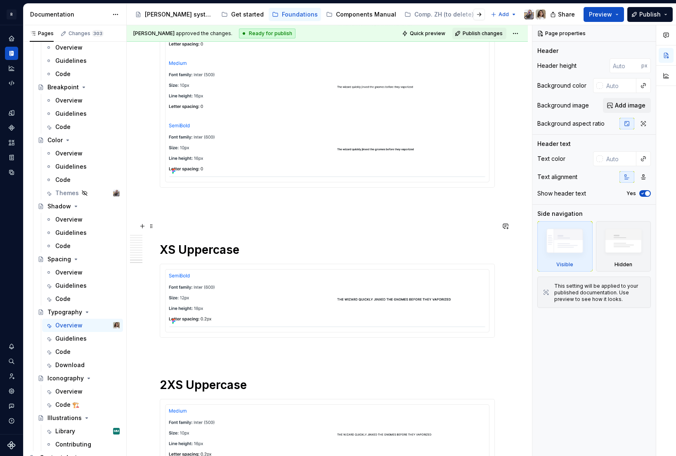
scroll to position [2849, 0]
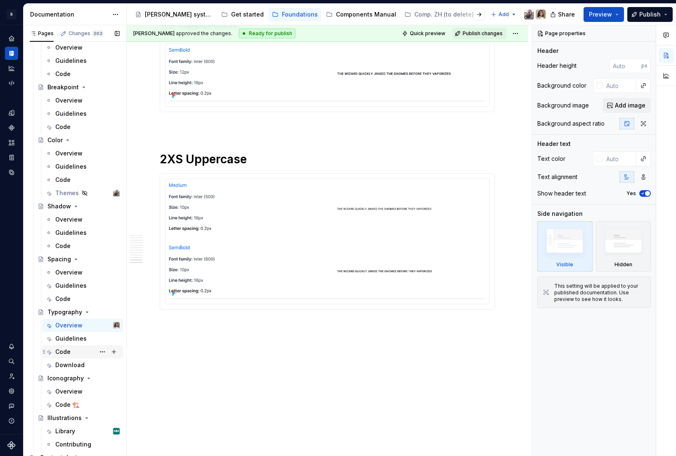
click at [74, 351] on div "Code" at bounding box center [87, 352] width 64 height 12
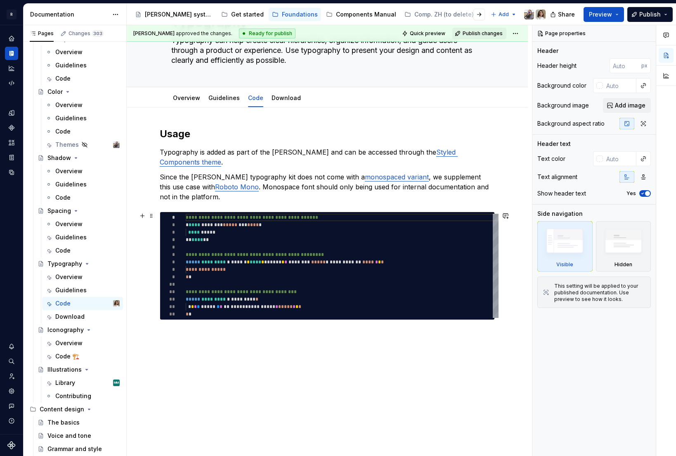
scroll to position [66, 0]
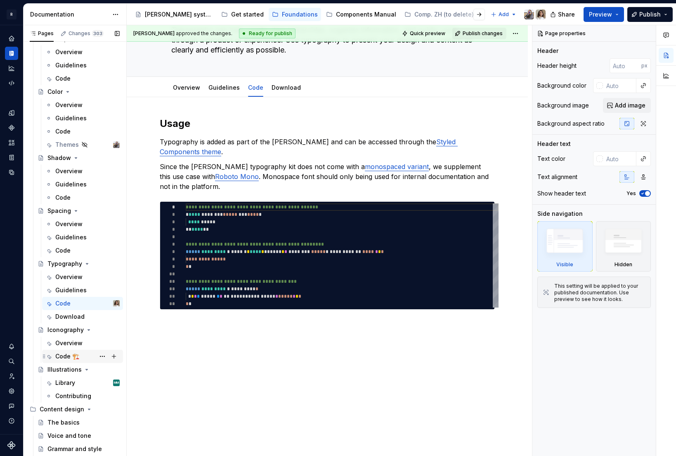
click at [63, 356] on div "Code 🏗️" at bounding box center [67, 356] width 24 height 8
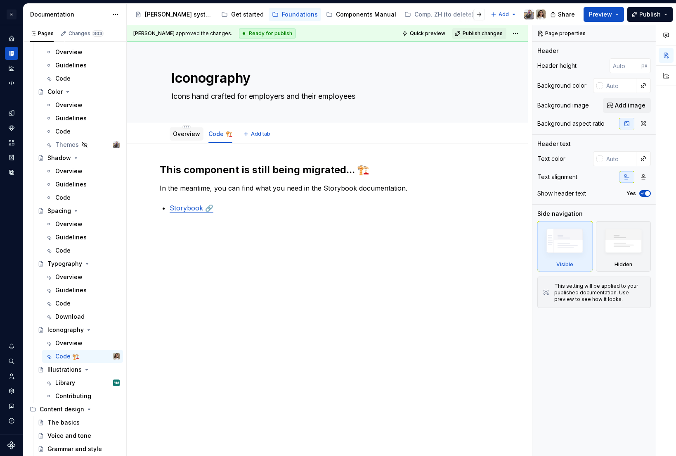
click at [184, 133] on link "Overview" at bounding box center [186, 133] width 27 height 7
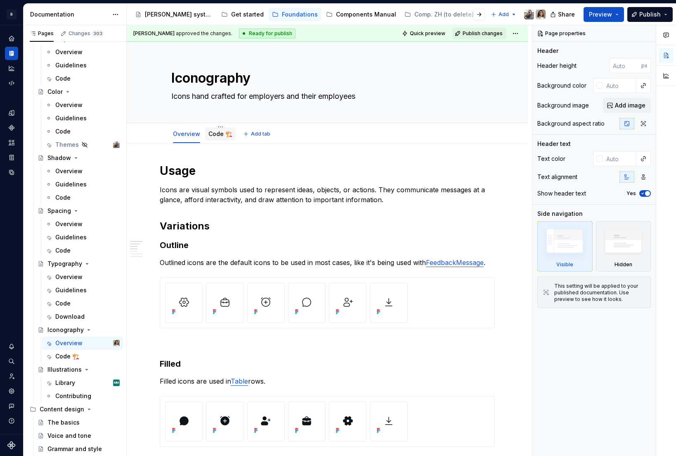
click at [222, 135] on link "Code 🏗️" at bounding box center [221, 133] width 24 height 7
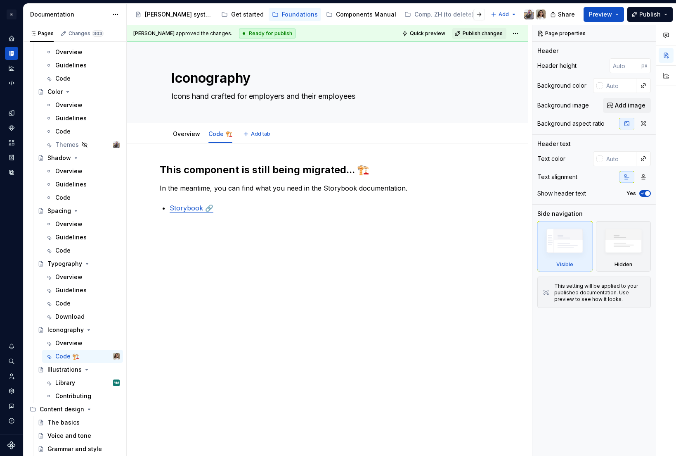
type textarea "*"
click at [184, 209] on link "Storybook 🔗" at bounding box center [192, 208] width 44 height 8
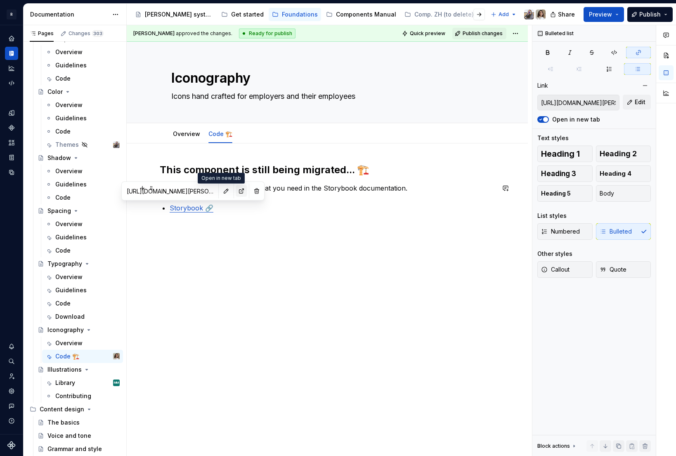
click at [236, 191] on button "button" at bounding box center [242, 191] width 12 height 12
type textarea "*"
click at [227, 224] on div "[PERSON_NAME] approved the changes. Ready for publish Quick preview Publish cha…" at bounding box center [330, 240] width 406 height 431
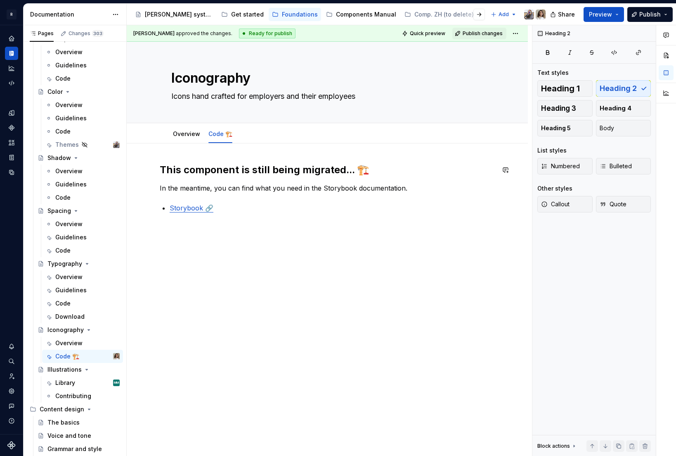
click at [228, 213] on div "This component is still being migrated... 🏗️ In the meantime, you can find what…" at bounding box center [327, 192] width 335 height 59
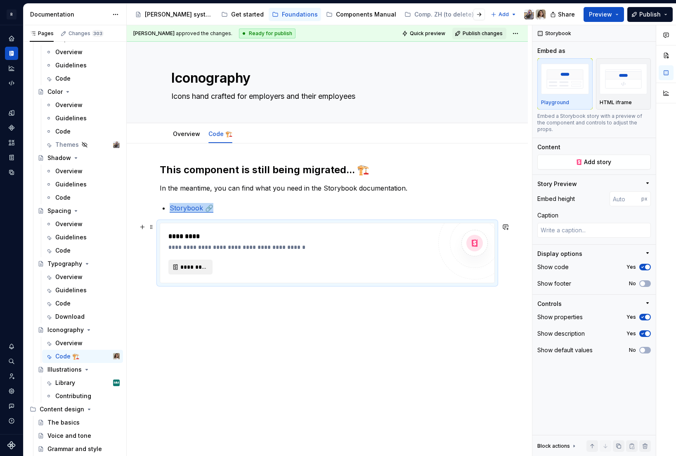
click at [190, 266] on span "*********" at bounding box center [193, 267] width 27 height 8
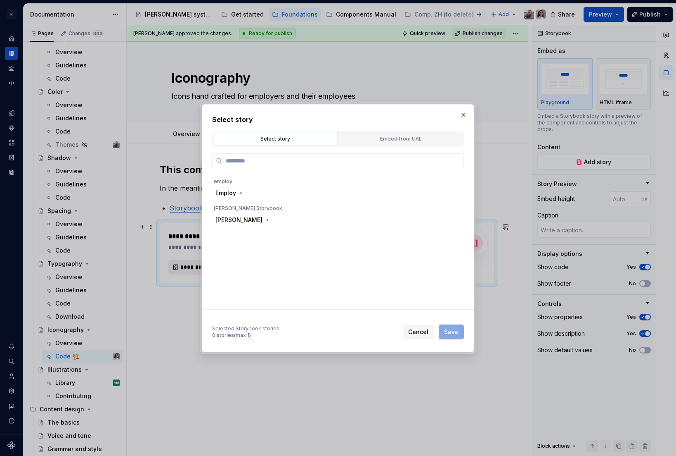
type textarea "*"
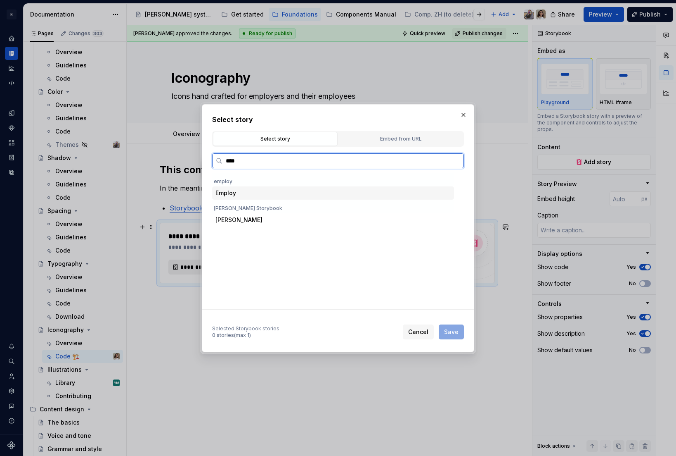
type input "*****"
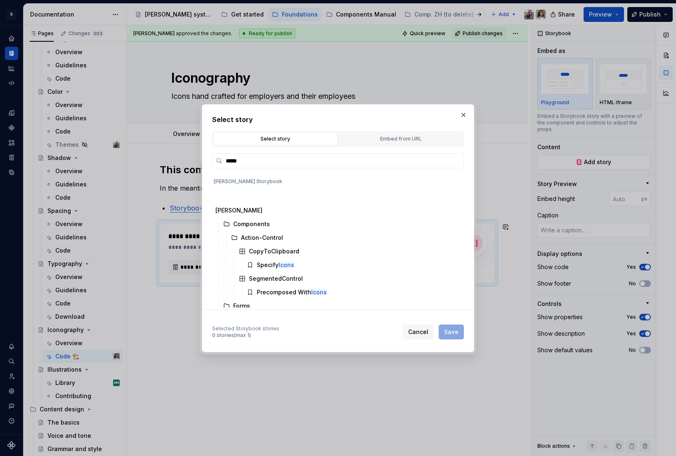
scroll to position [233, 0]
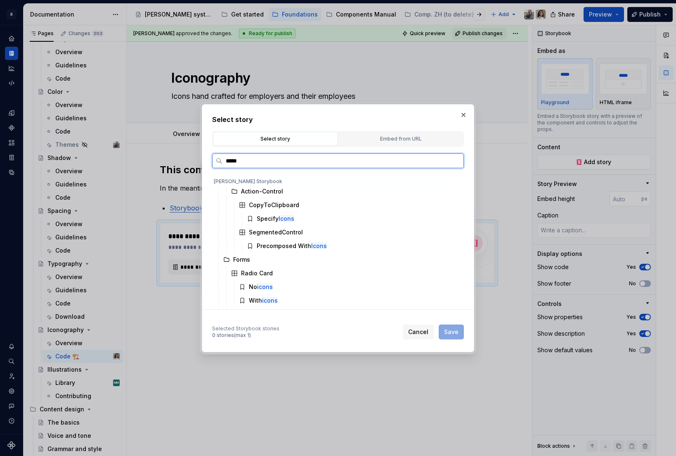
type textarea "*"
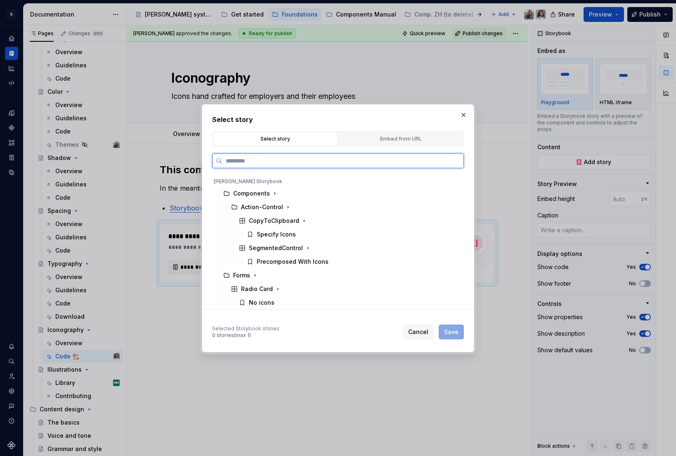
scroll to position [0, 0]
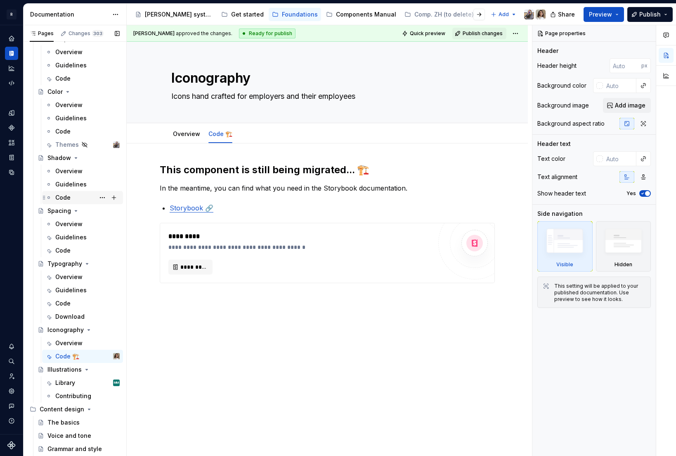
click at [60, 200] on div "Code" at bounding box center [62, 197] width 15 height 8
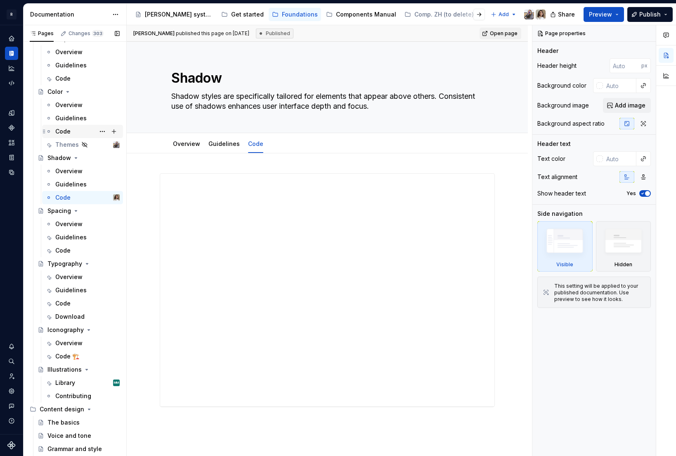
click at [64, 130] on div "Code" at bounding box center [62, 131] width 15 height 8
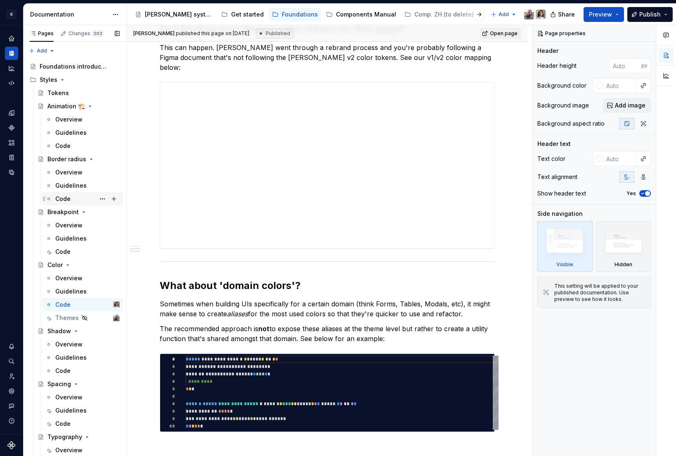
click at [61, 203] on div "Code" at bounding box center [87, 199] width 64 height 12
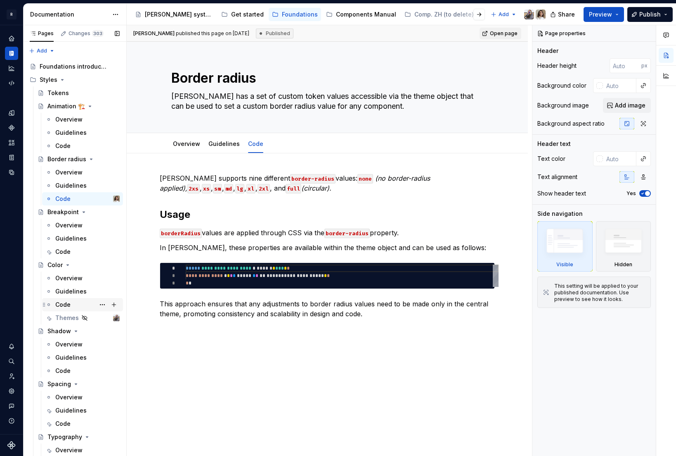
click at [73, 304] on div "Code" at bounding box center [87, 305] width 64 height 12
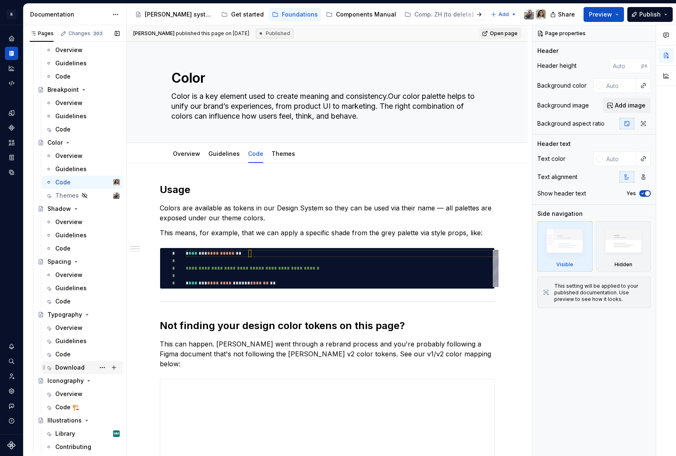
scroll to position [124, 0]
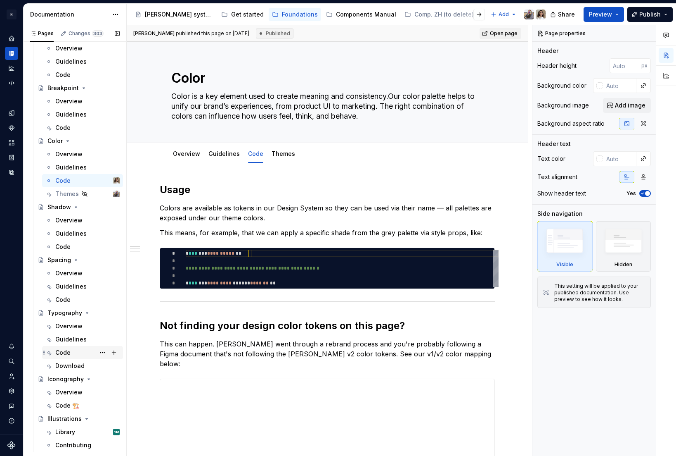
click at [64, 351] on div "Code" at bounding box center [62, 352] width 15 height 8
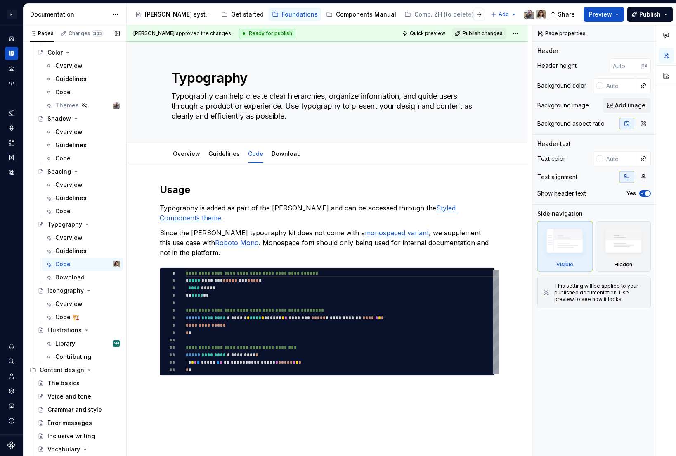
scroll to position [213, 0]
type textarea "*"
